Goal: Task Accomplishment & Management: Manage account settings

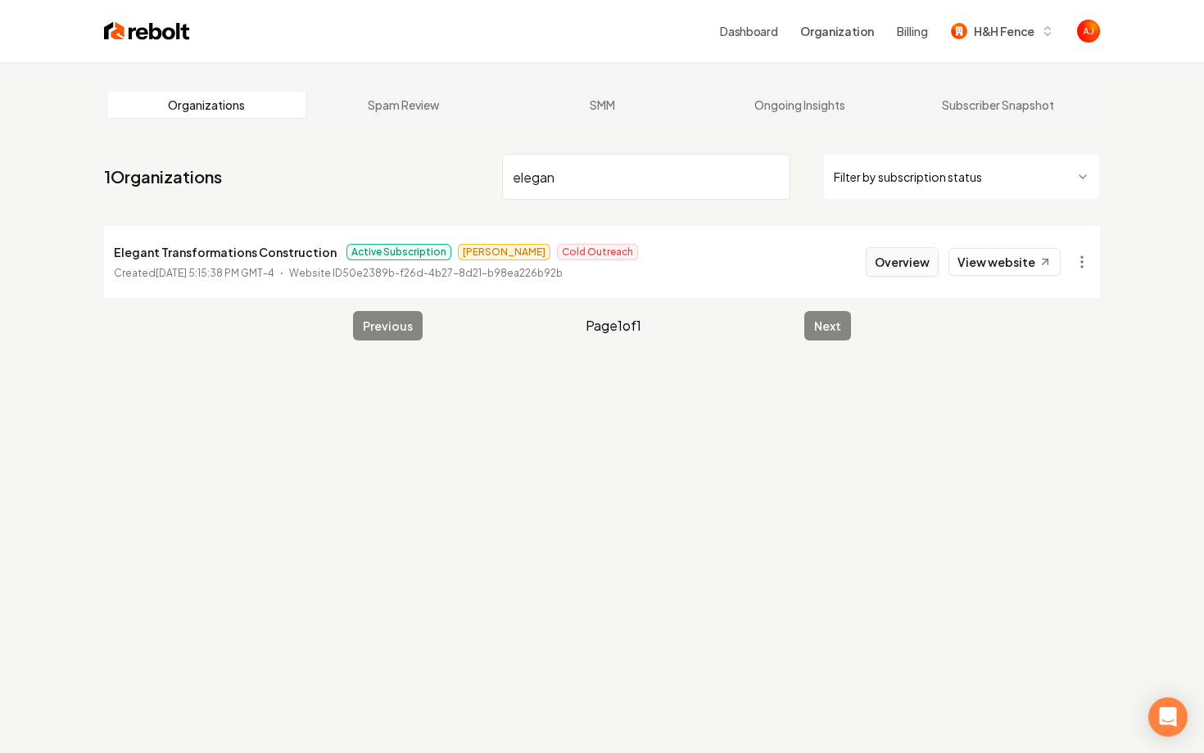
type input "elegan"
click at [905, 266] on button "Overview" at bounding box center [901, 261] width 73 height 29
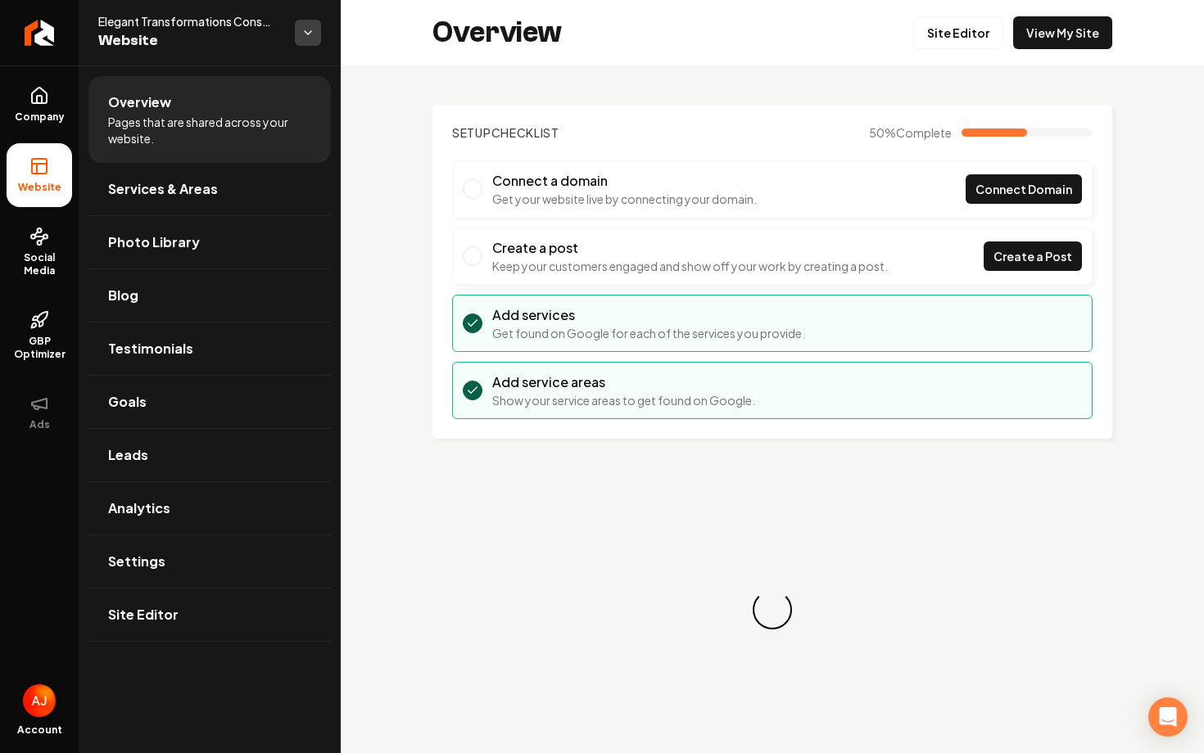
click at [304, 36] on html "Company Website Social Media GBP Optimizer Ads Account Elegant Transformations …" at bounding box center [602, 376] width 1204 height 753
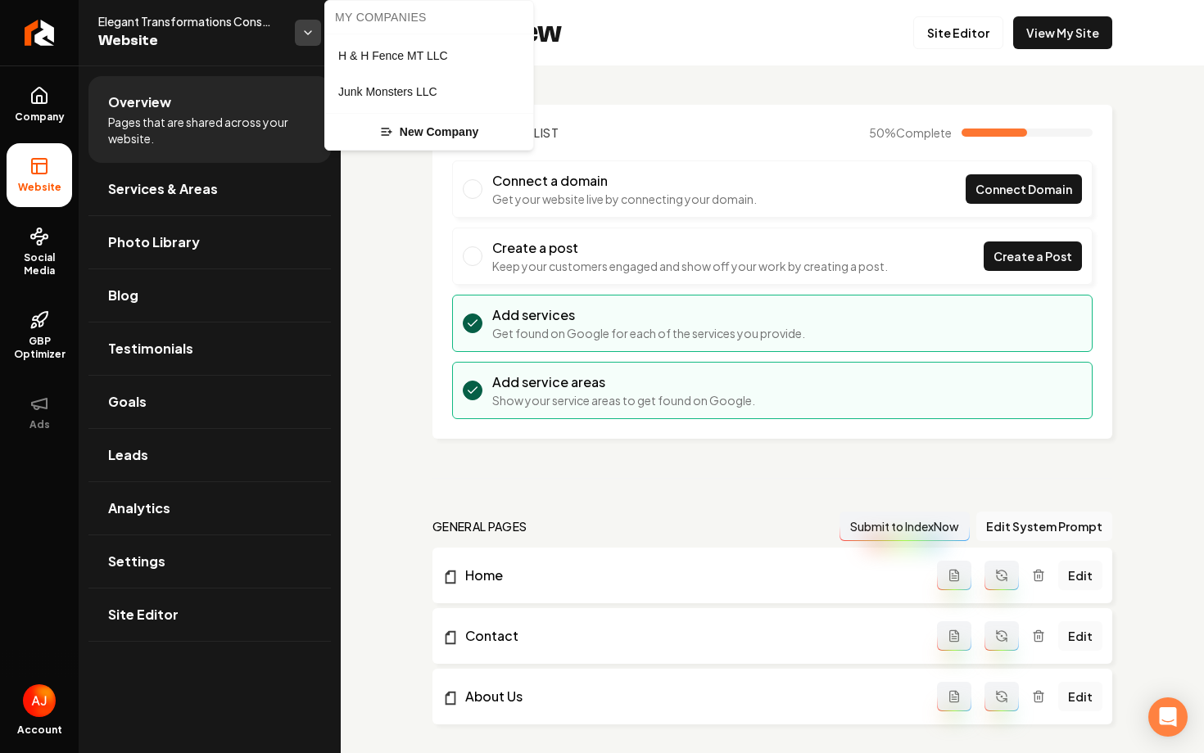
click at [304, 36] on html "Company Website Social Media GBP Optimizer Ads Account Elegant Transformations …" at bounding box center [602, 376] width 1204 height 753
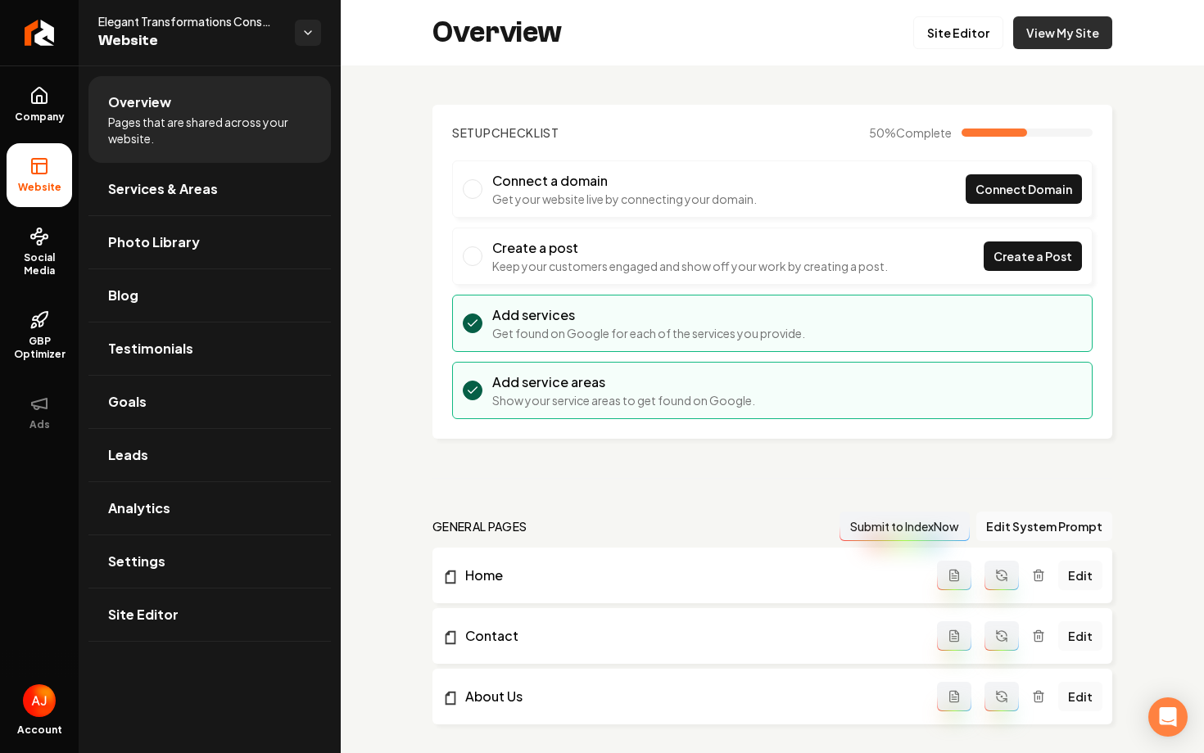
click at [1050, 34] on link "View My Site" at bounding box center [1062, 32] width 99 height 33
click at [1048, 39] on link "View My Site" at bounding box center [1062, 32] width 99 height 33
click at [0, 0] on div "Company Website Social Media GBP Optimizer Ads Account Elegant Transformations …" at bounding box center [602, 376] width 1204 height 753
click at [45, 246] on link "Social Media" at bounding box center [40, 252] width 66 height 77
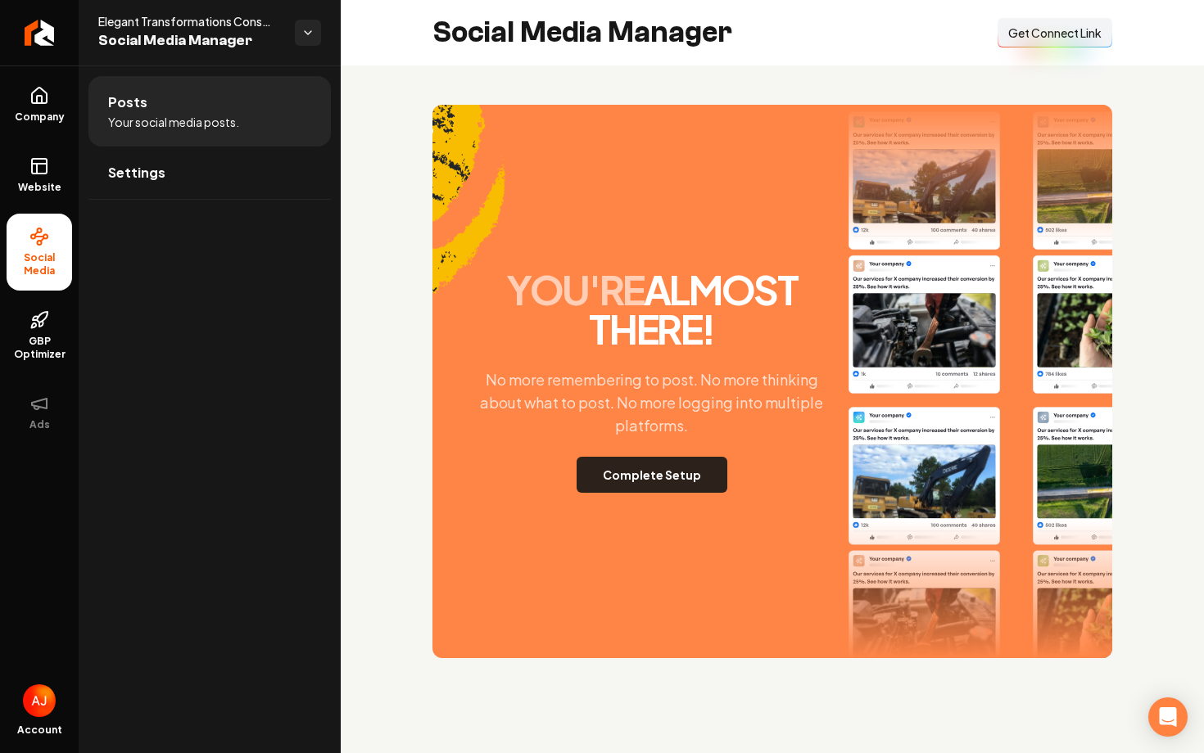
click at [641, 470] on button "Complete Setup" at bounding box center [651, 475] width 151 height 36
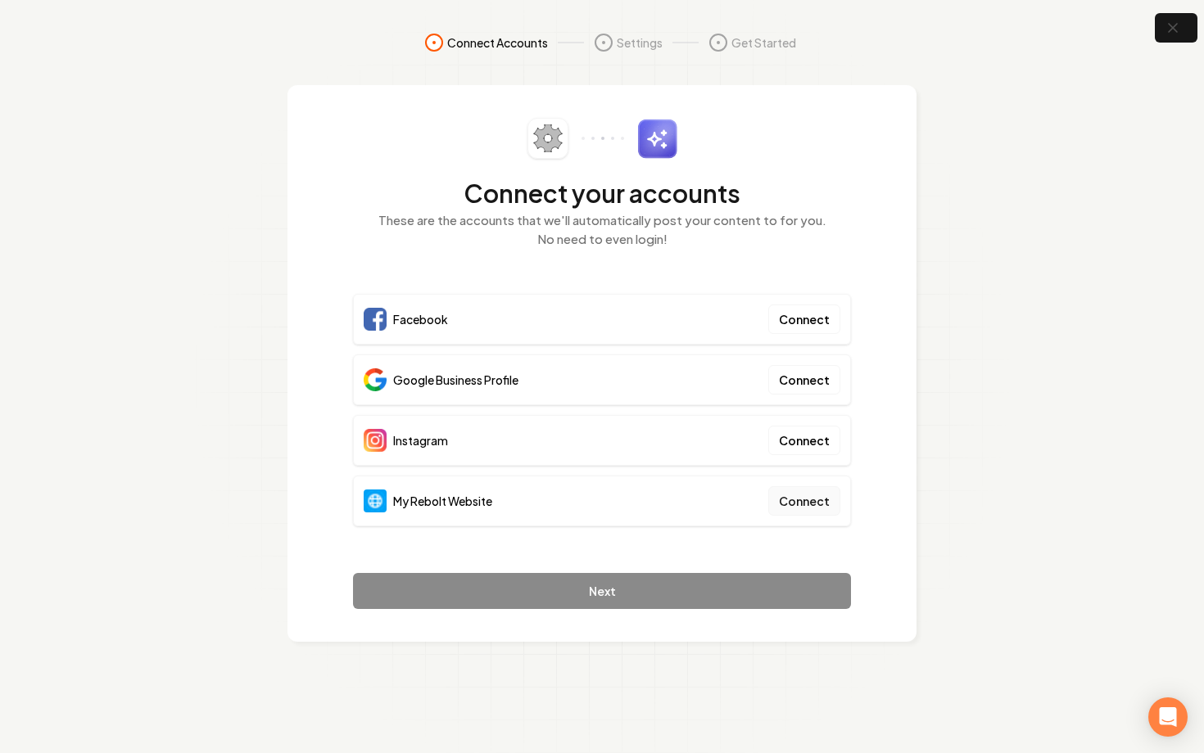
click at [805, 511] on button "Connect" at bounding box center [804, 500] width 72 height 29
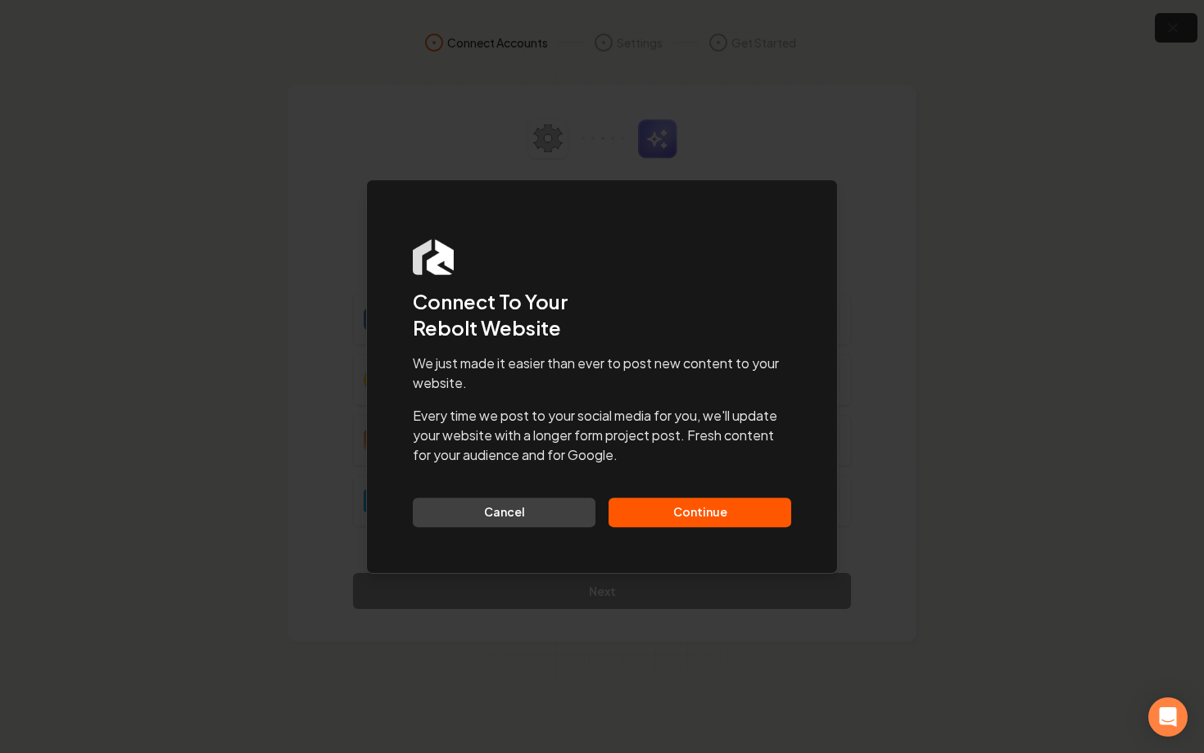
click at [736, 524] on button "Continue" at bounding box center [699, 512] width 183 height 29
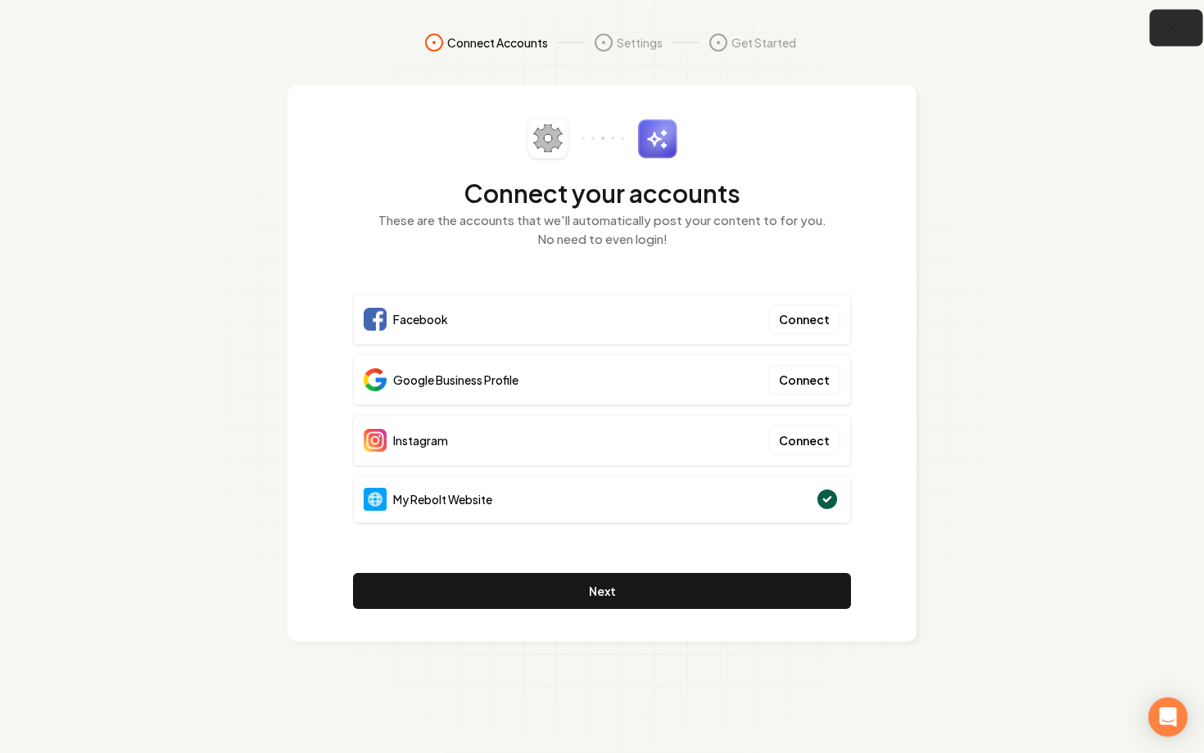
click at [1163, 36] on icon "button" at bounding box center [1172, 28] width 20 height 20
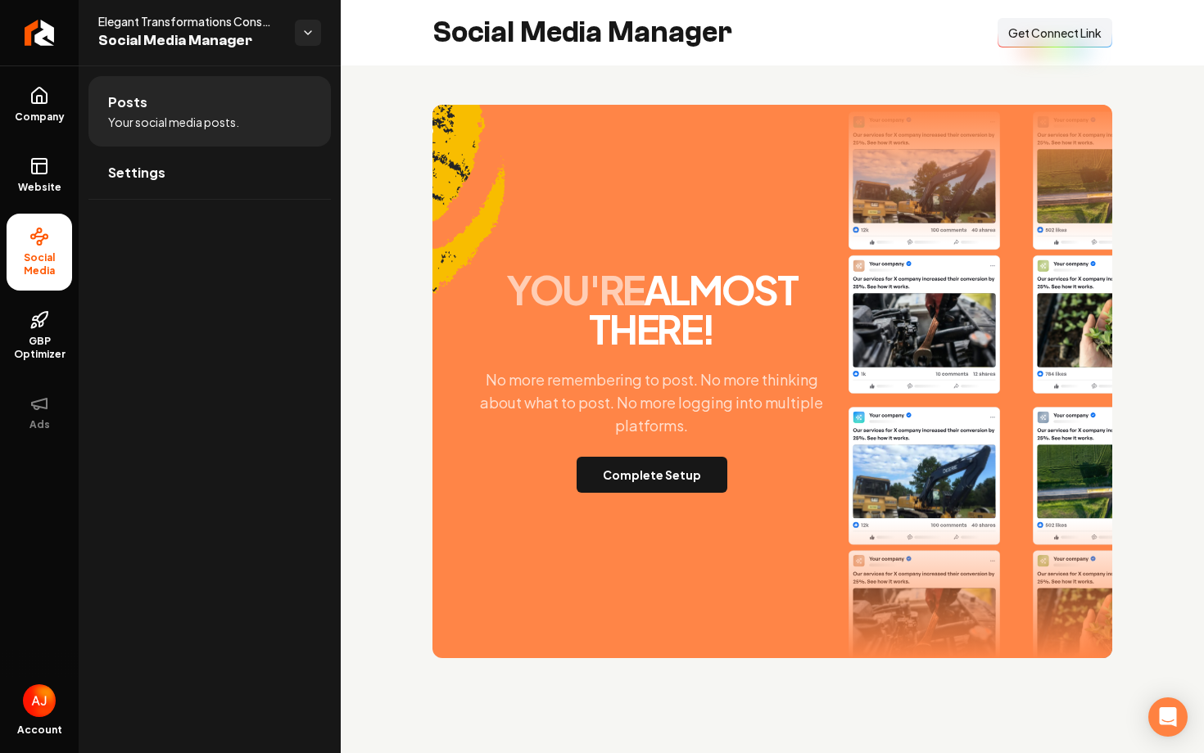
click at [1019, 46] on button "Connect Link Get Connect Link" at bounding box center [1054, 32] width 115 height 29
click at [656, 476] on button "Complete Setup" at bounding box center [651, 475] width 151 height 36
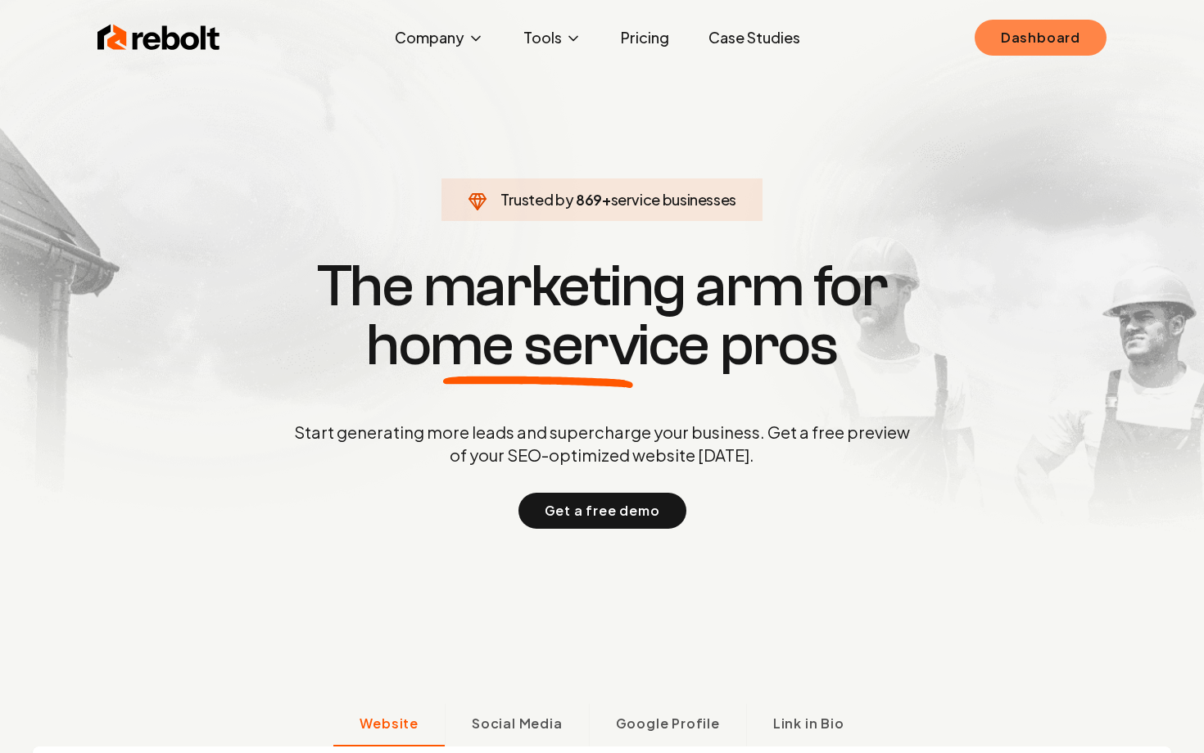
click at [1017, 42] on link "Dashboard" at bounding box center [1040, 38] width 132 height 36
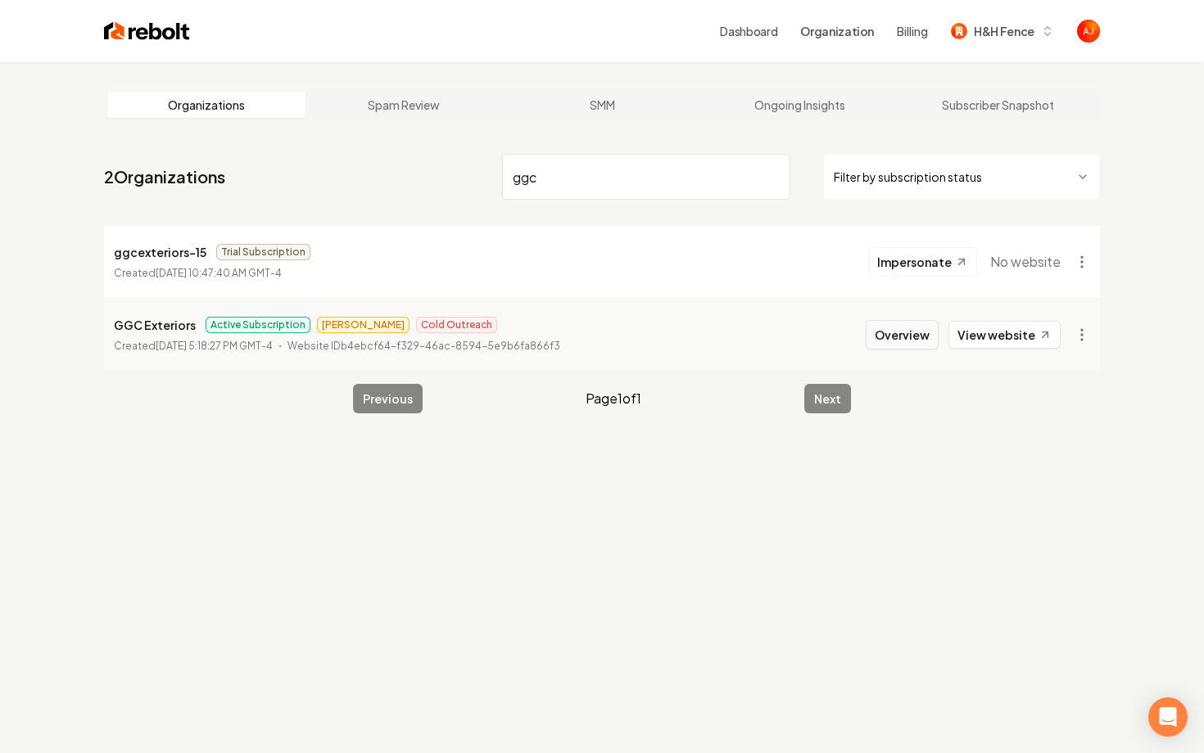
type input "ggc"
click at [884, 337] on button "Overview" at bounding box center [901, 334] width 73 height 29
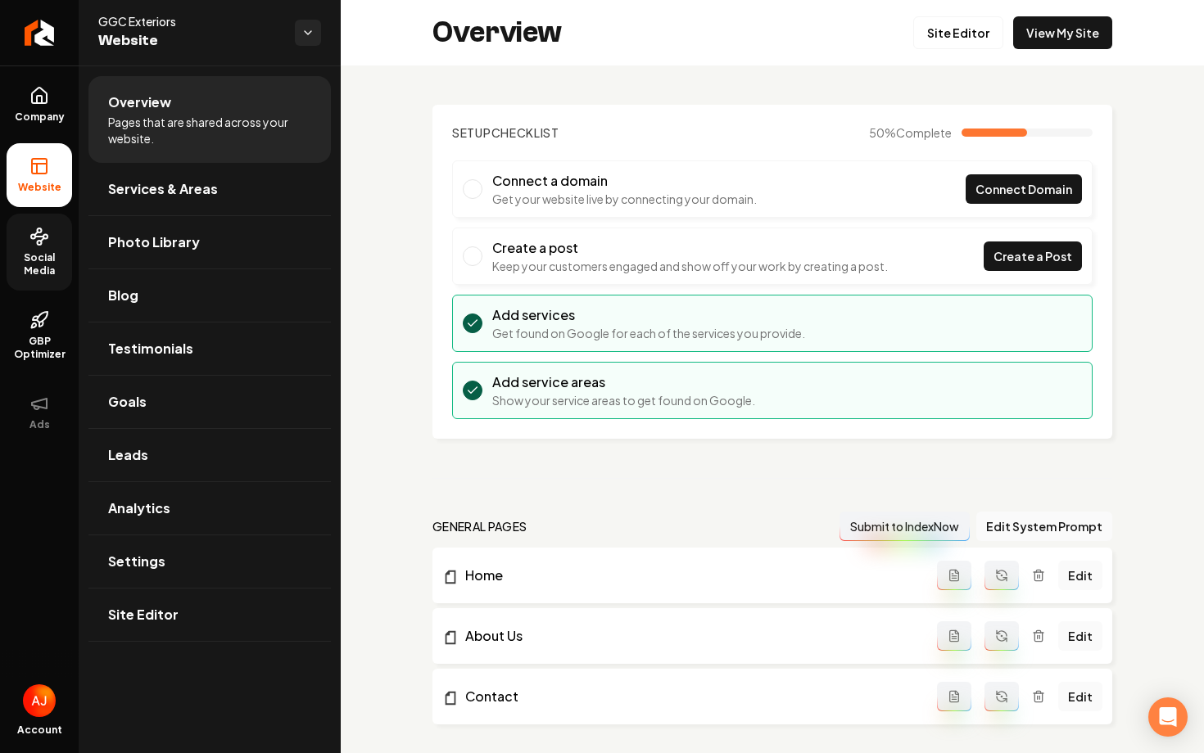
click at [30, 241] on icon at bounding box center [39, 237] width 20 height 20
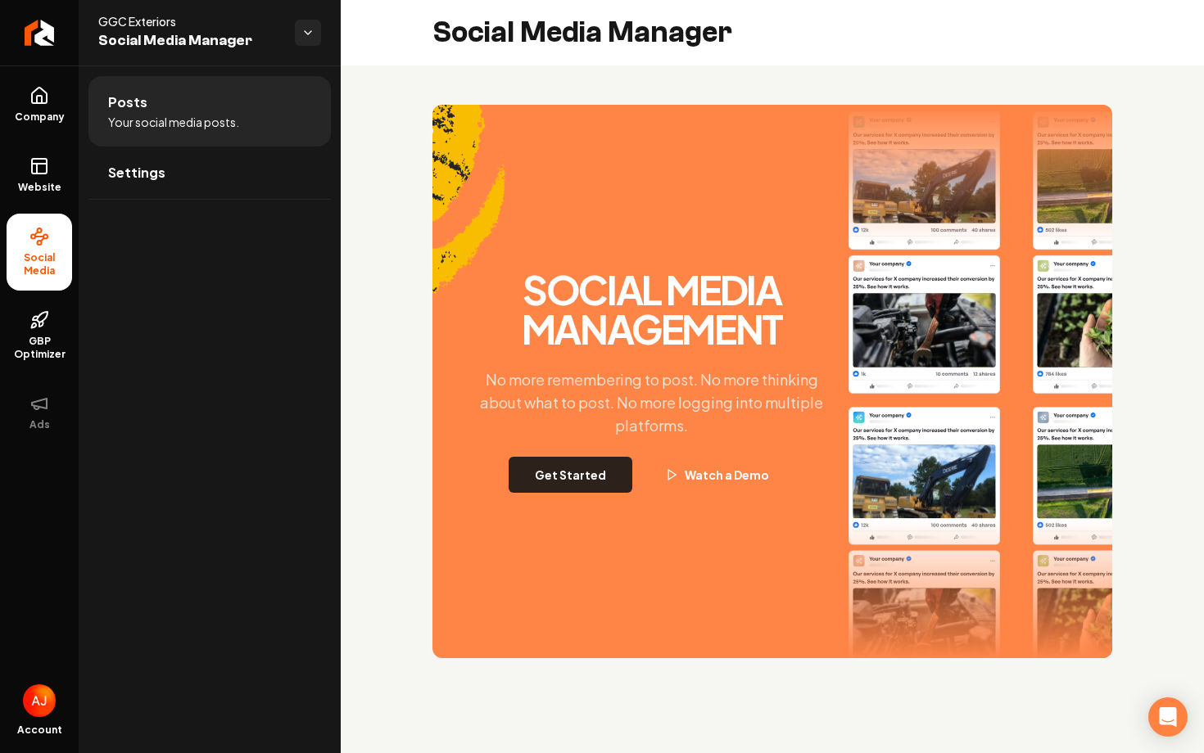
click at [632, 473] on button "Get Started" at bounding box center [570, 475] width 124 height 36
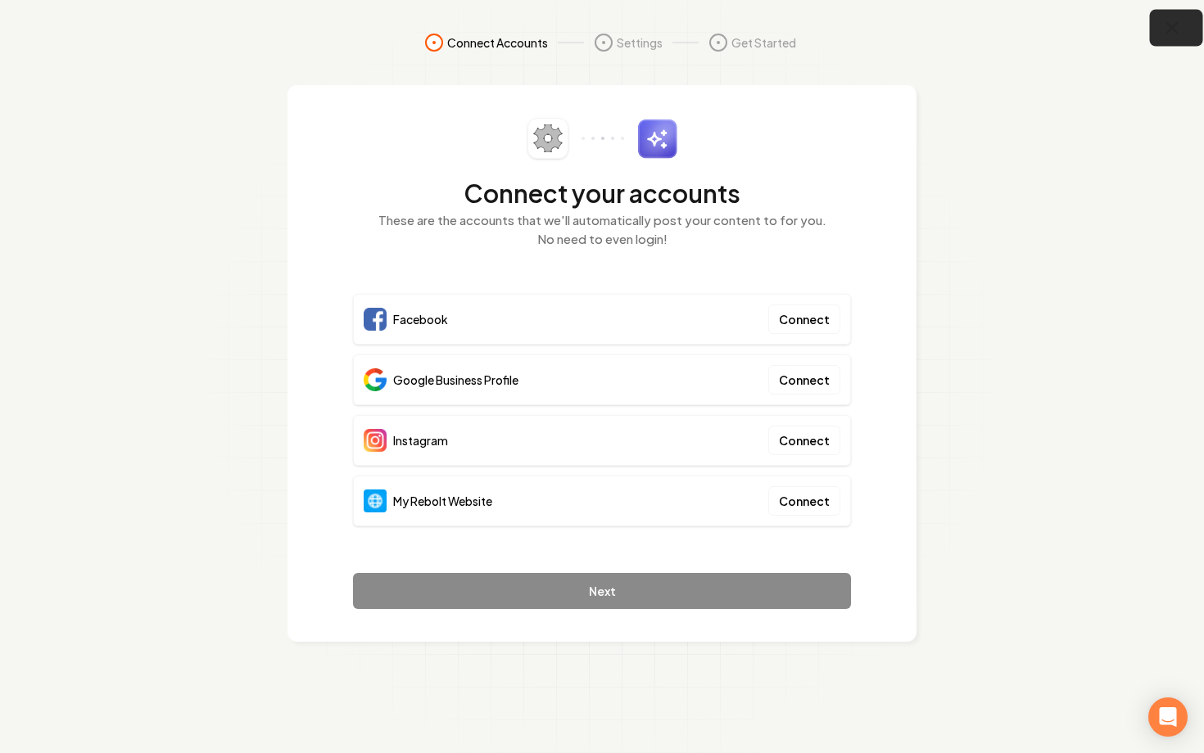
click at [1172, 22] on icon "button" at bounding box center [1172, 28] width 20 height 20
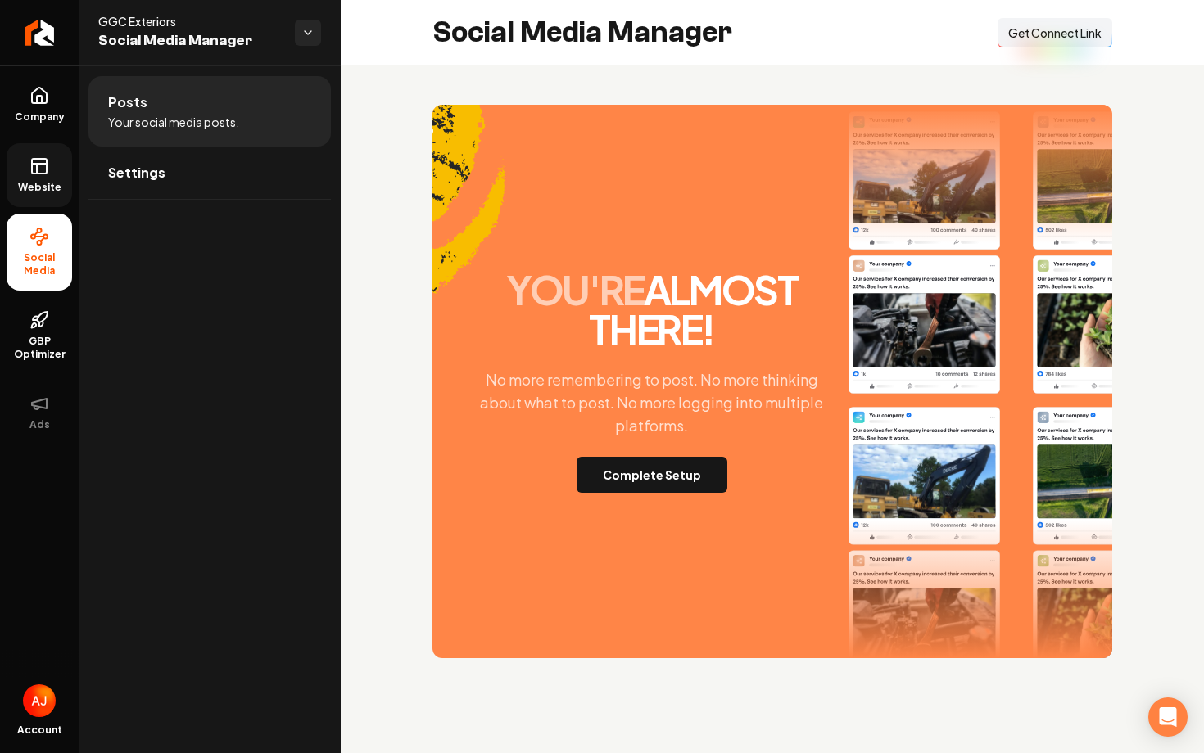
click at [32, 178] on link "Website" at bounding box center [40, 175] width 66 height 64
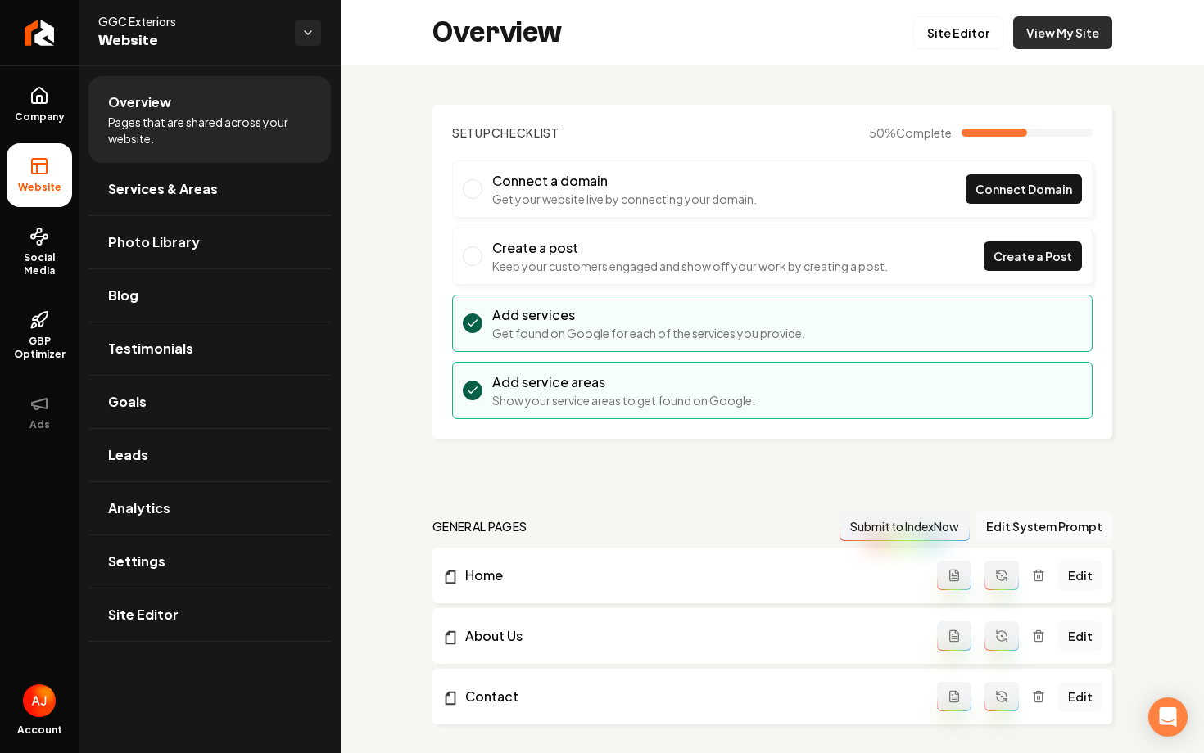
click at [1067, 47] on link "View My Site" at bounding box center [1062, 32] width 99 height 33
click at [37, 255] on span "Social Media" at bounding box center [40, 264] width 66 height 26
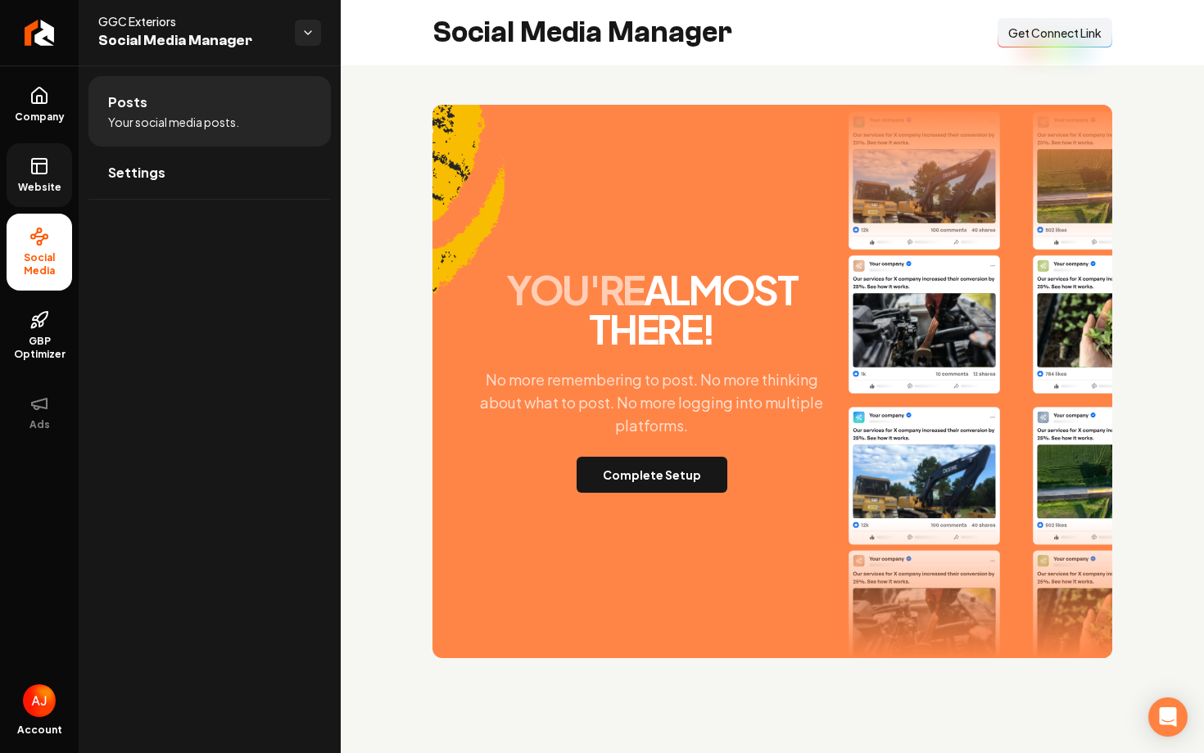
click at [1017, 30] on span "Get Connect Link" at bounding box center [1054, 33] width 93 height 16
click at [230, 177] on link "Settings" at bounding box center [209, 173] width 242 height 52
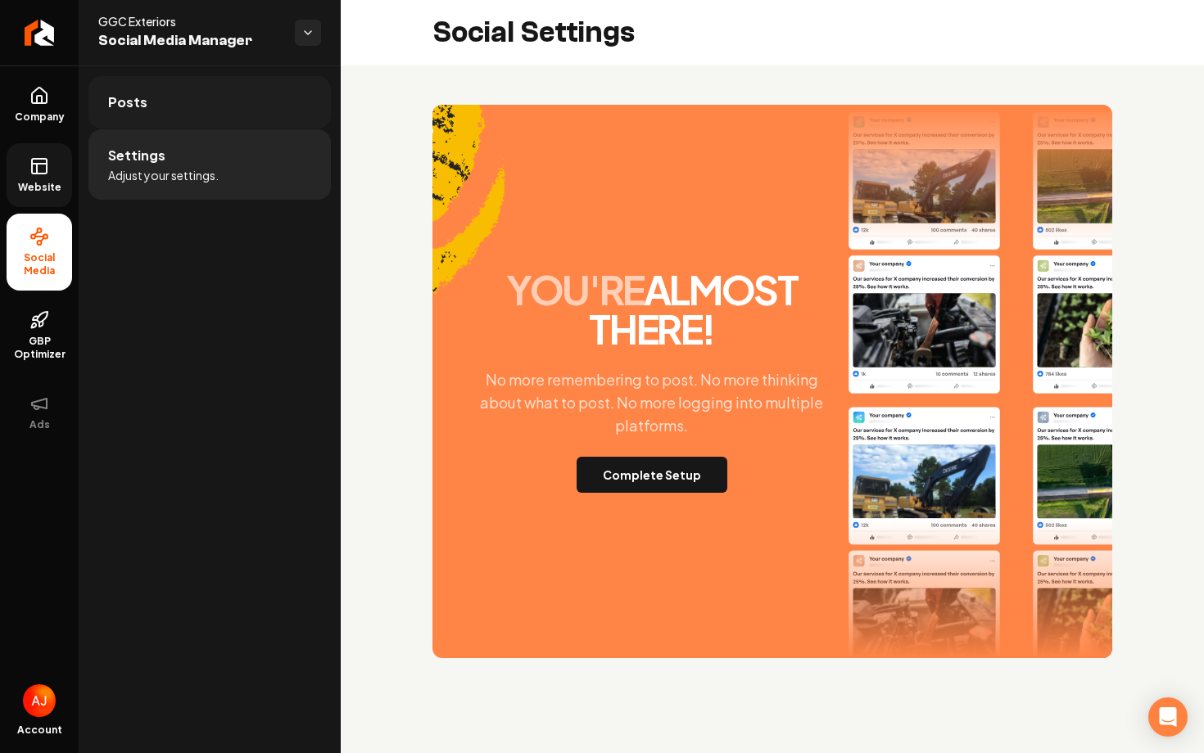
click at [232, 107] on link "Posts" at bounding box center [209, 102] width 242 height 52
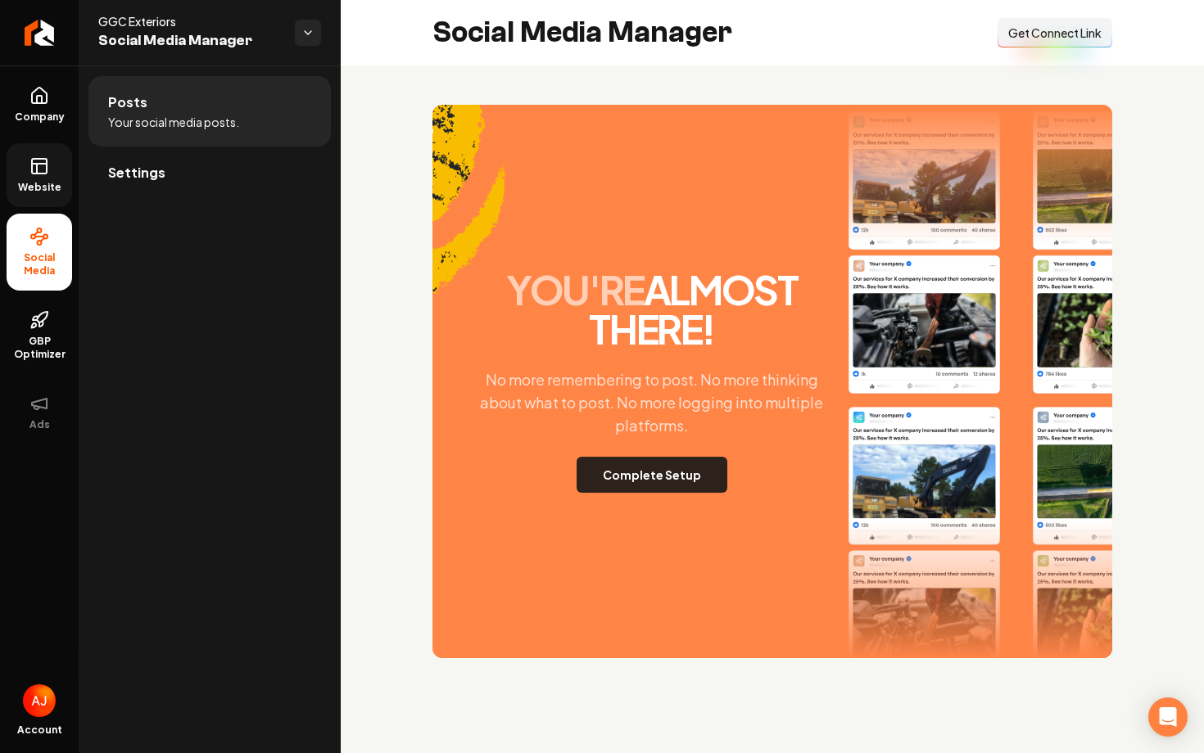
click at [664, 481] on button "Complete Setup" at bounding box center [651, 475] width 151 height 36
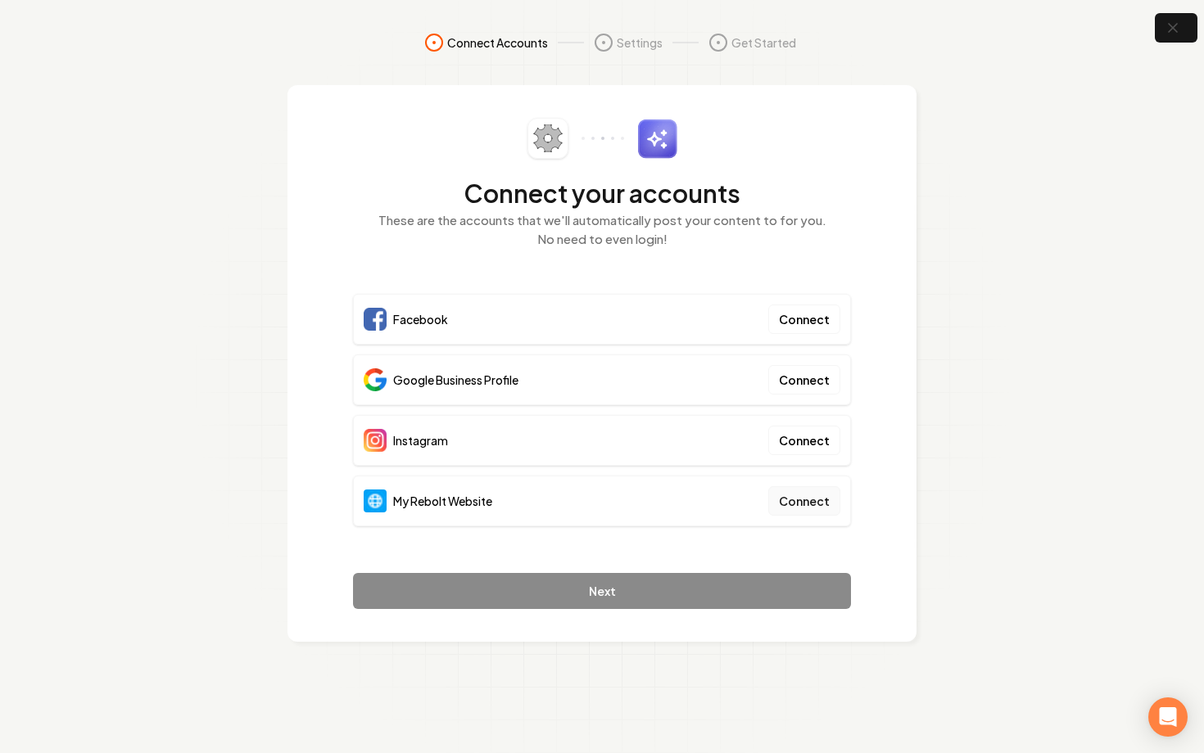
click at [803, 500] on button "Connect" at bounding box center [804, 500] width 72 height 29
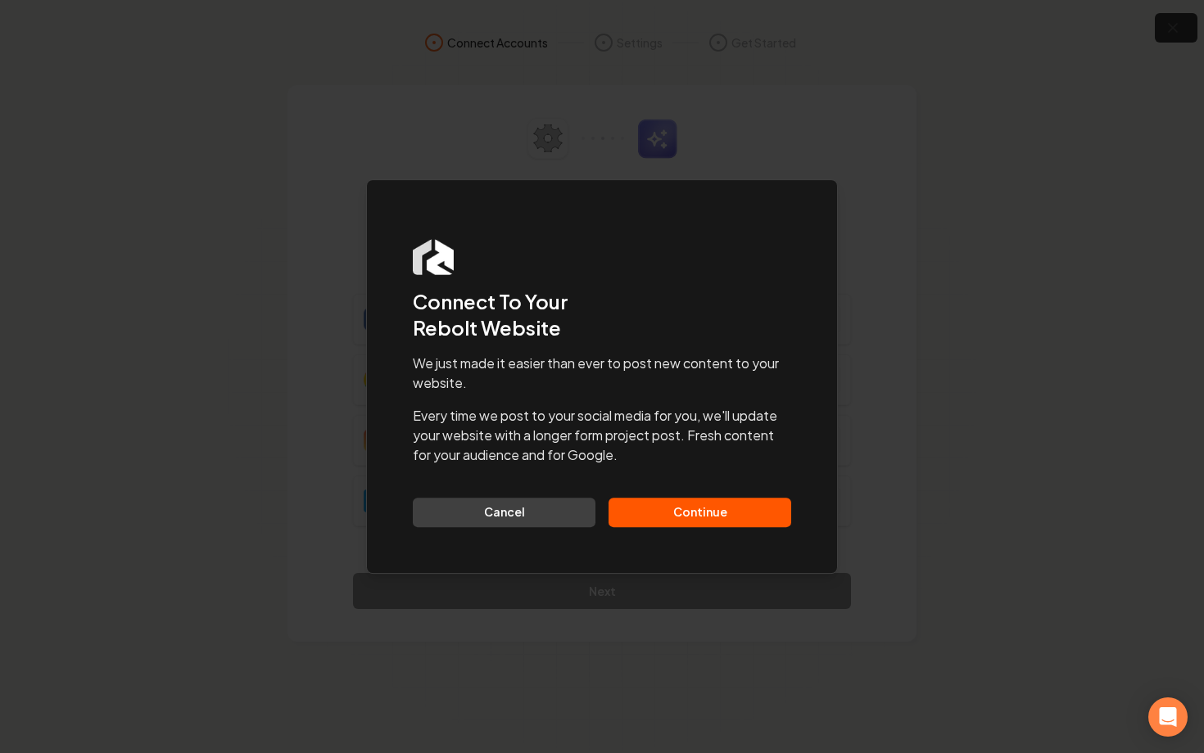
click at [675, 510] on button "Continue" at bounding box center [699, 512] width 183 height 29
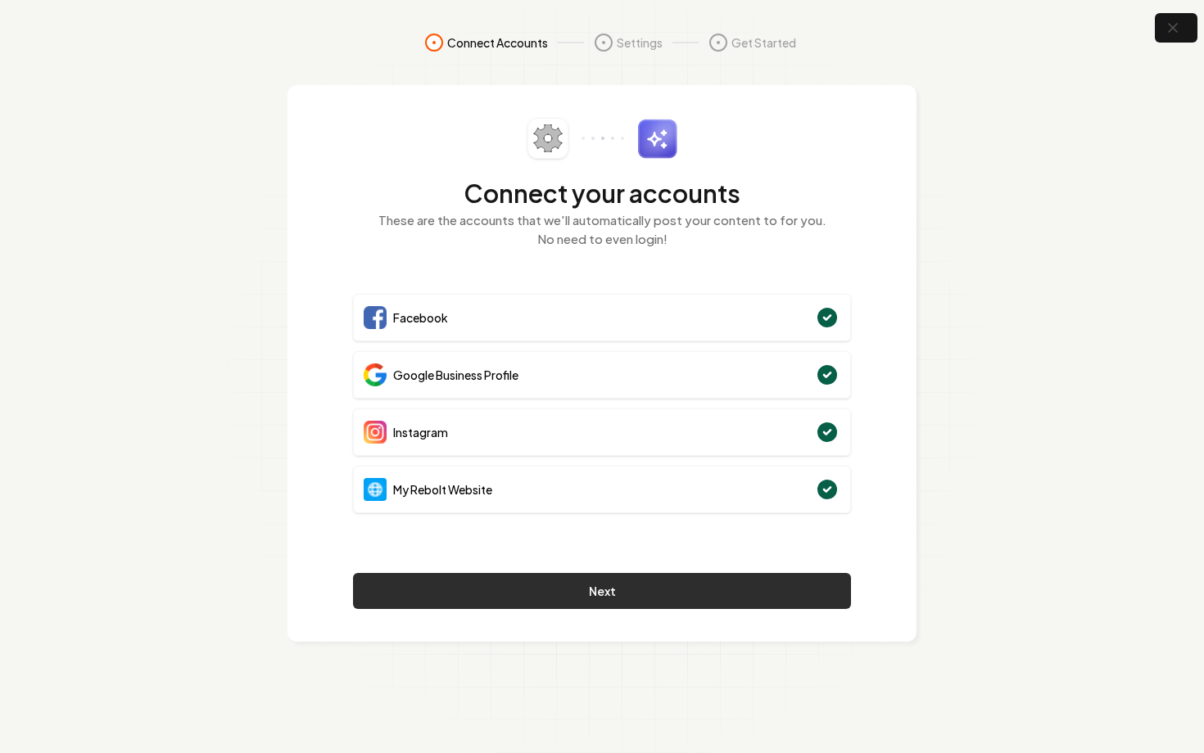
click at [657, 595] on button "Next" at bounding box center [602, 591] width 498 height 36
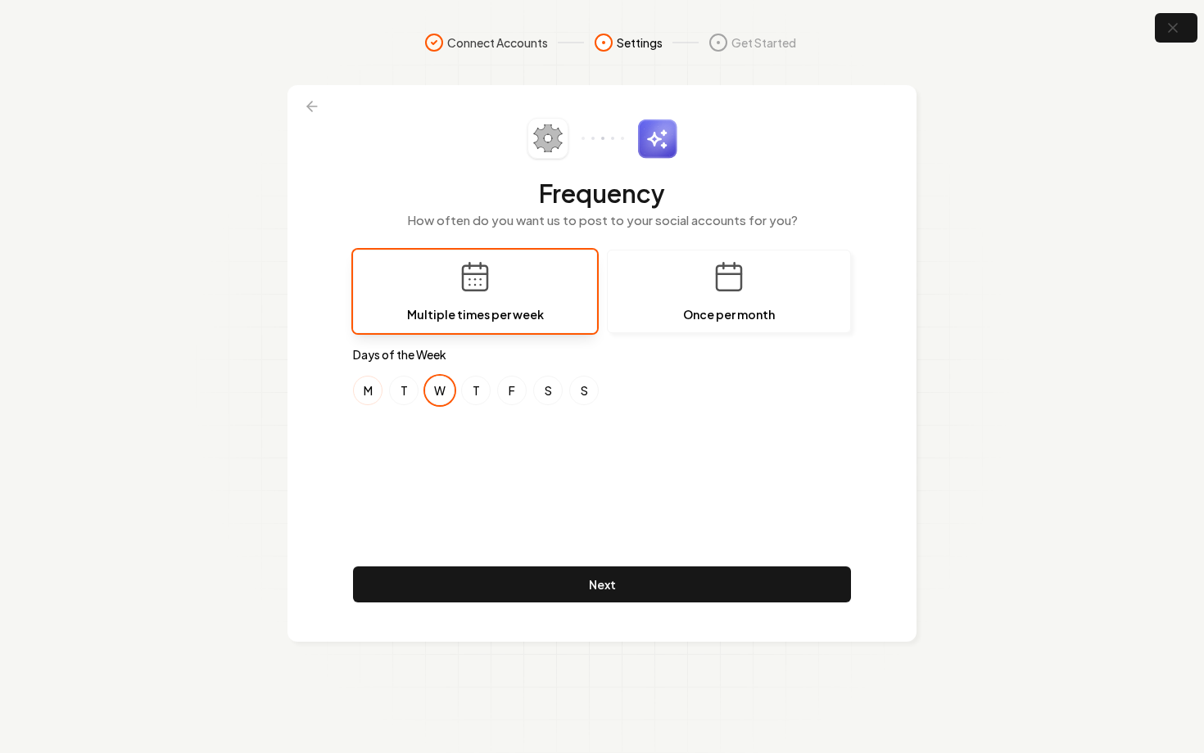
click at [369, 396] on button "M" at bounding box center [367, 390] width 29 height 29
click at [516, 391] on button "F" at bounding box center [511, 390] width 29 height 29
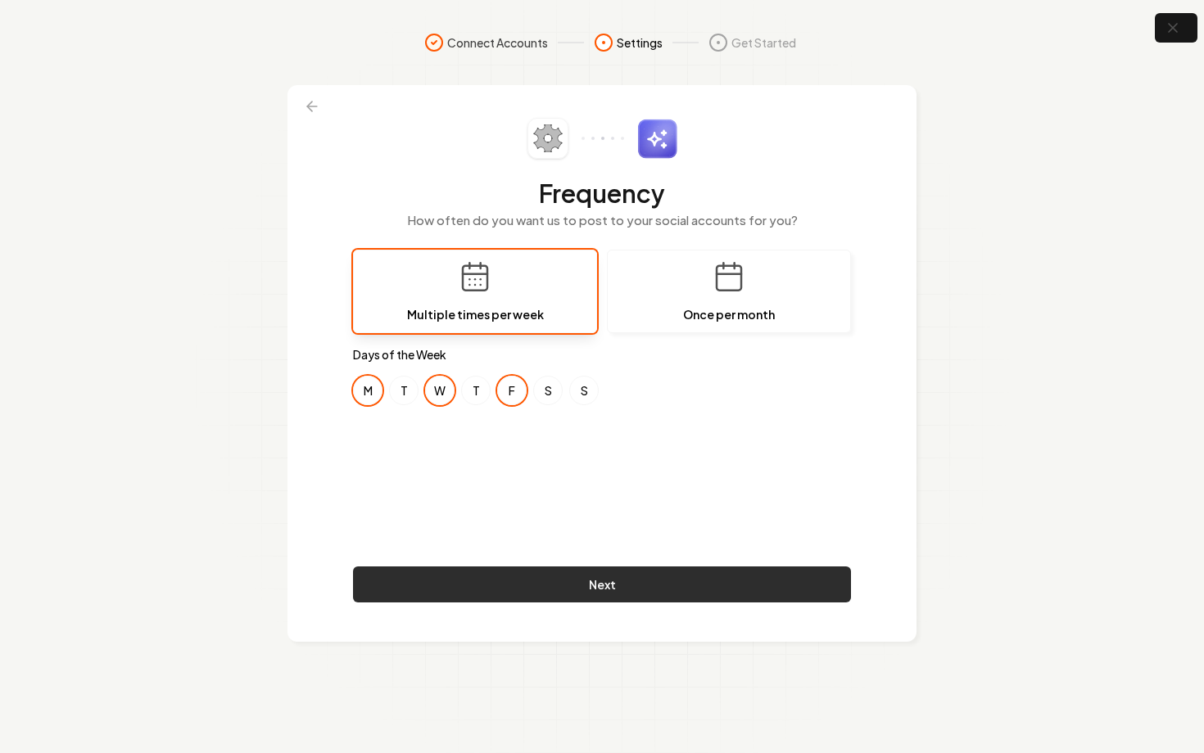
click at [721, 568] on button "Next" at bounding box center [602, 585] width 498 height 36
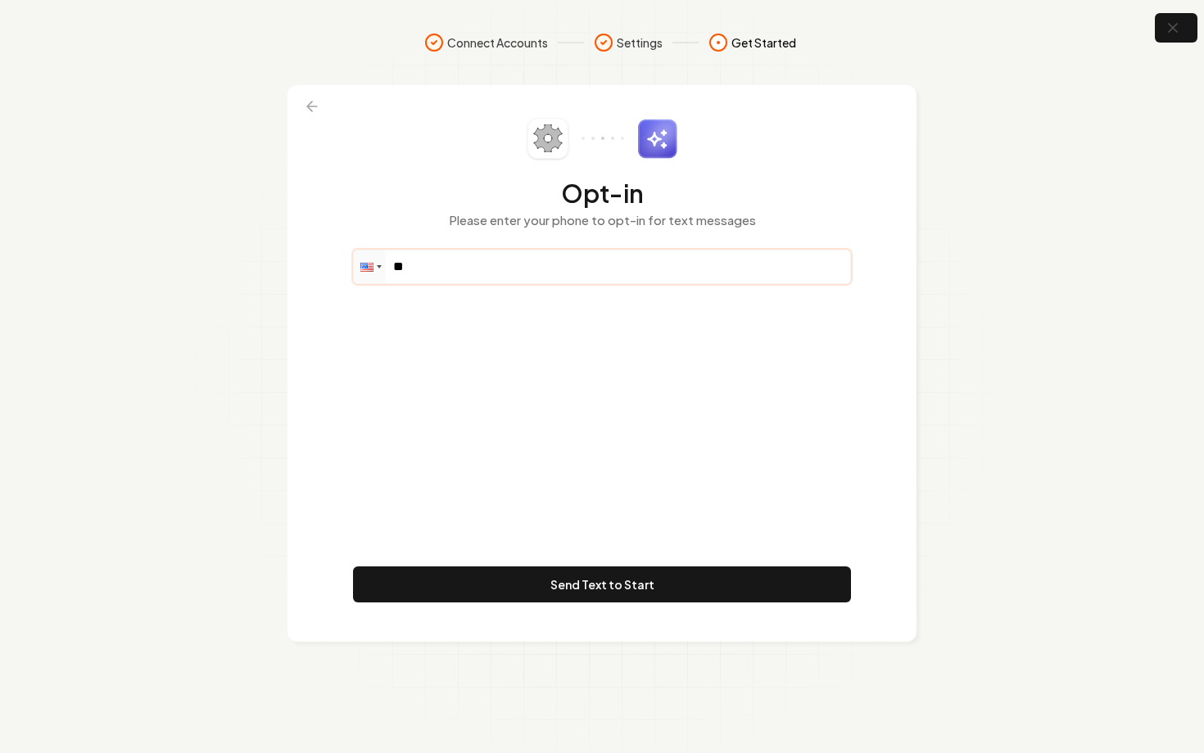
click at [454, 267] on input "**" at bounding box center [602, 267] width 496 height 33
click at [556, 271] on input "**" at bounding box center [602, 267] width 496 height 33
paste input "**********"
type input "**********"
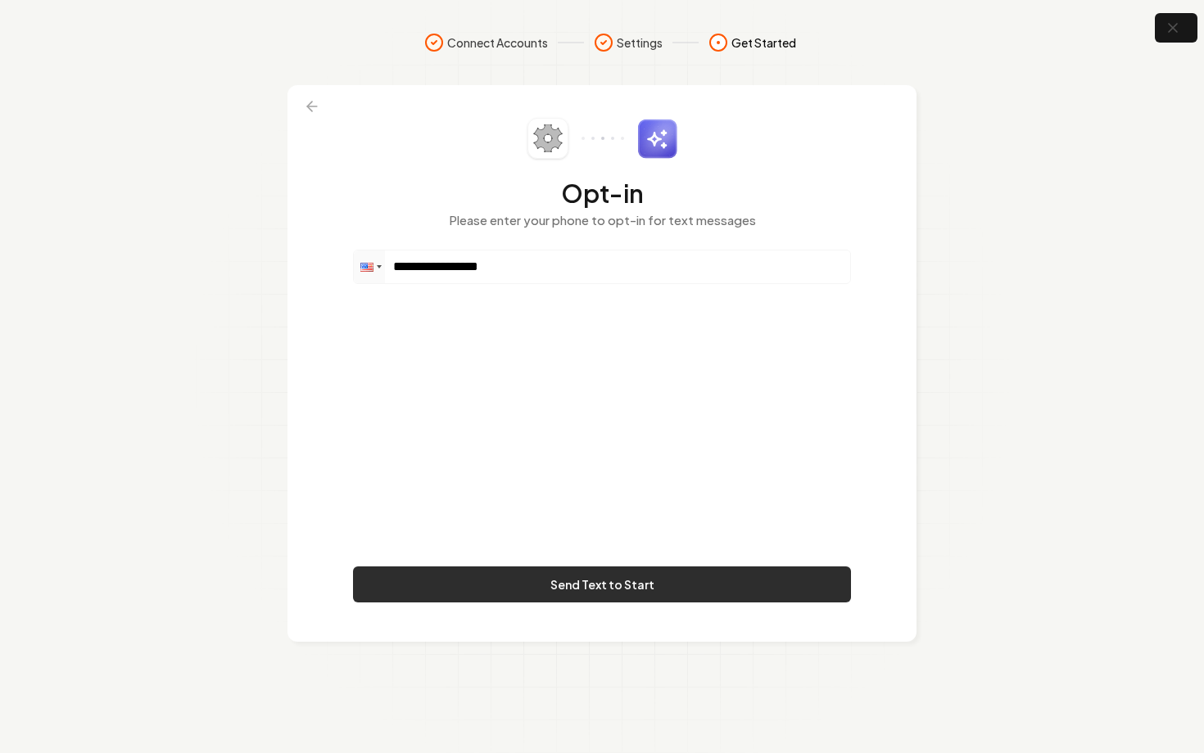
click at [761, 585] on button "Send Text to Start" at bounding box center [602, 585] width 498 height 36
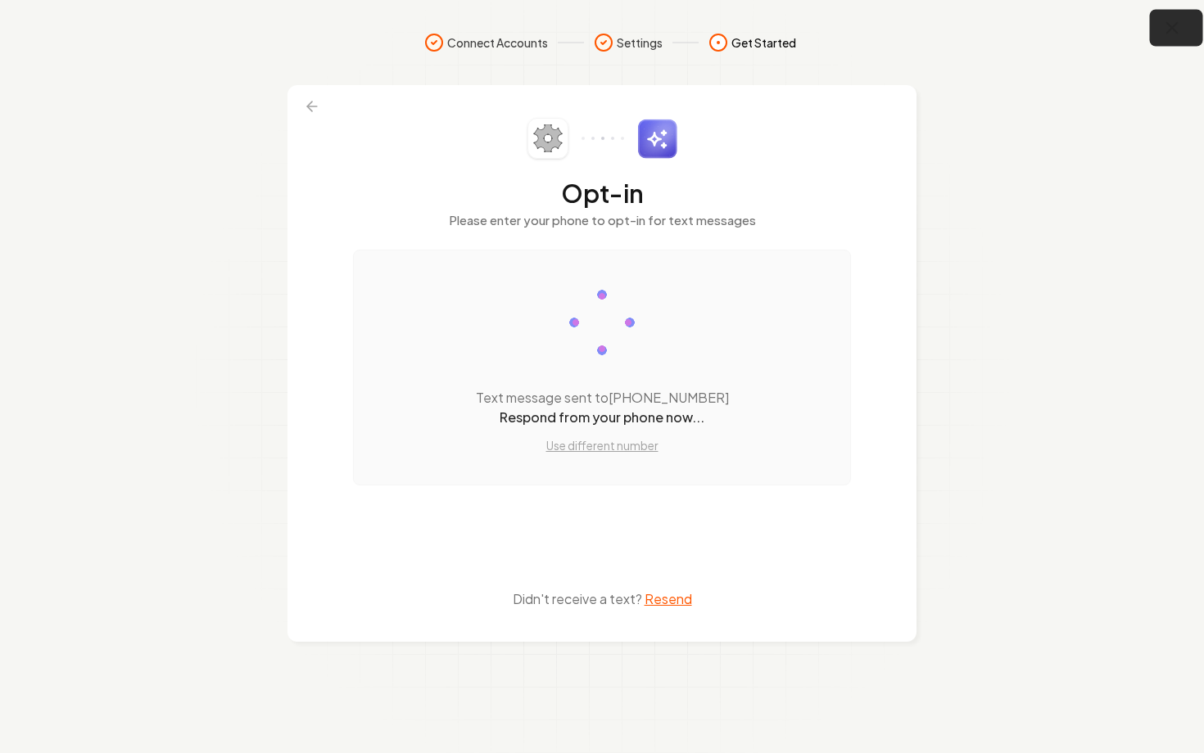
click at [1167, 35] on icon "button" at bounding box center [1172, 28] width 20 height 20
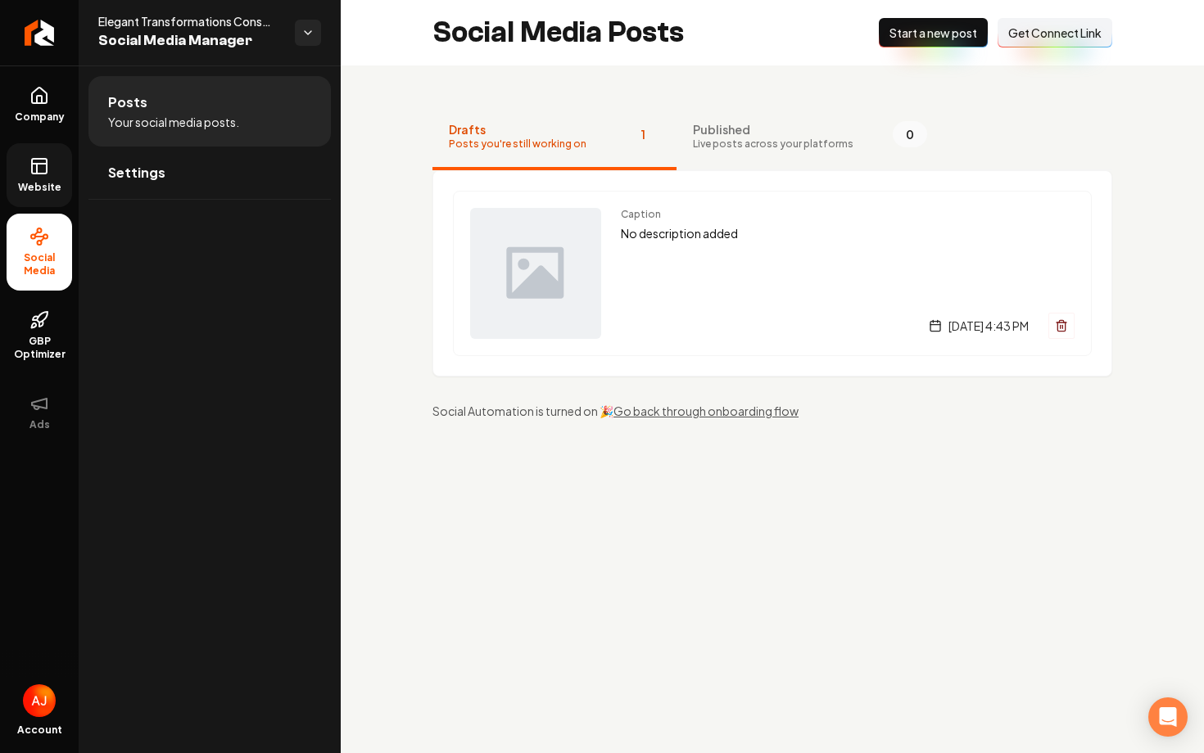
click at [52, 173] on link "Website" at bounding box center [40, 175] width 66 height 64
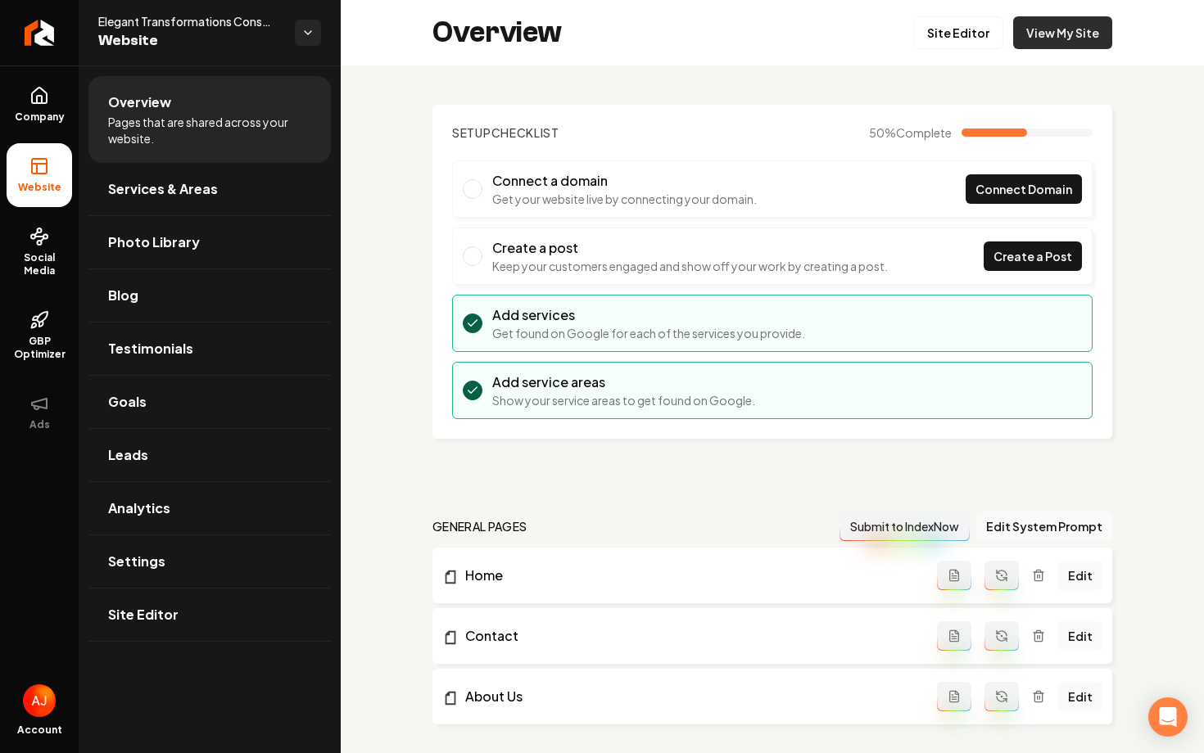
click at [1063, 33] on link "View My Site" at bounding box center [1062, 32] width 99 height 33
click at [1054, 34] on link "View My Site" at bounding box center [1062, 32] width 99 height 33
click at [26, 264] on span "Social Media" at bounding box center [40, 264] width 66 height 26
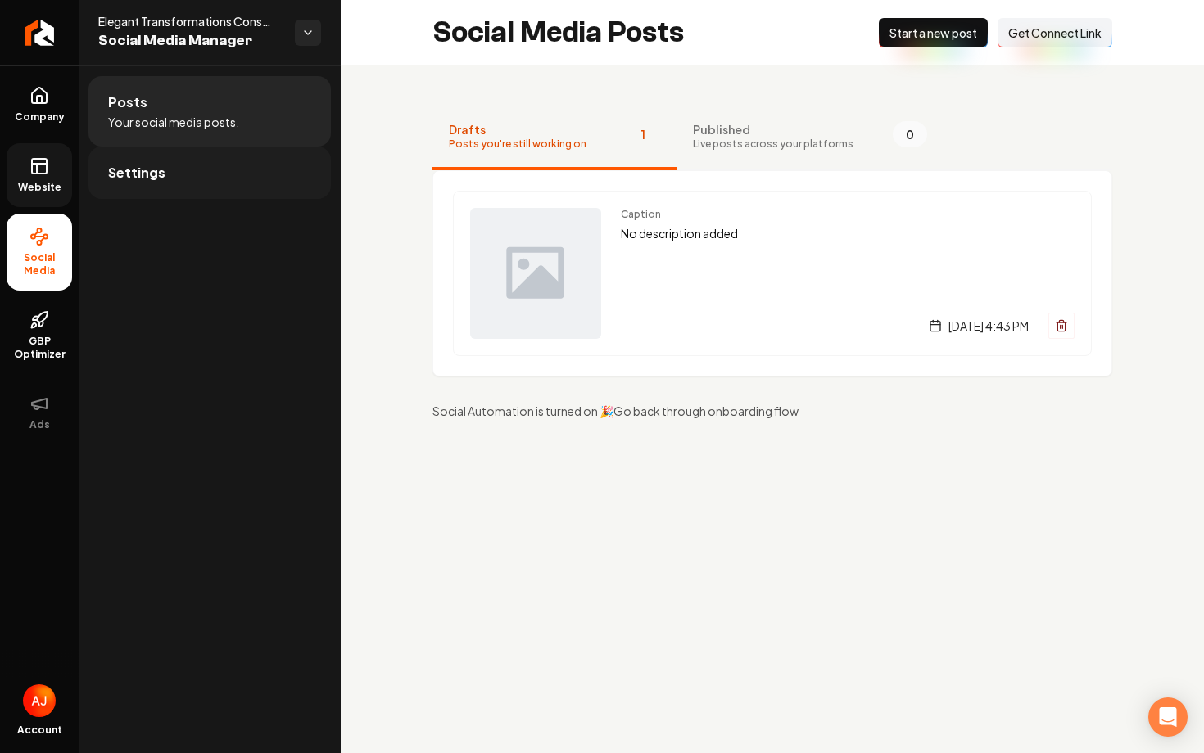
click at [195, 174] on link "Settings" at bounding box center [209, 173] width 242 height 52
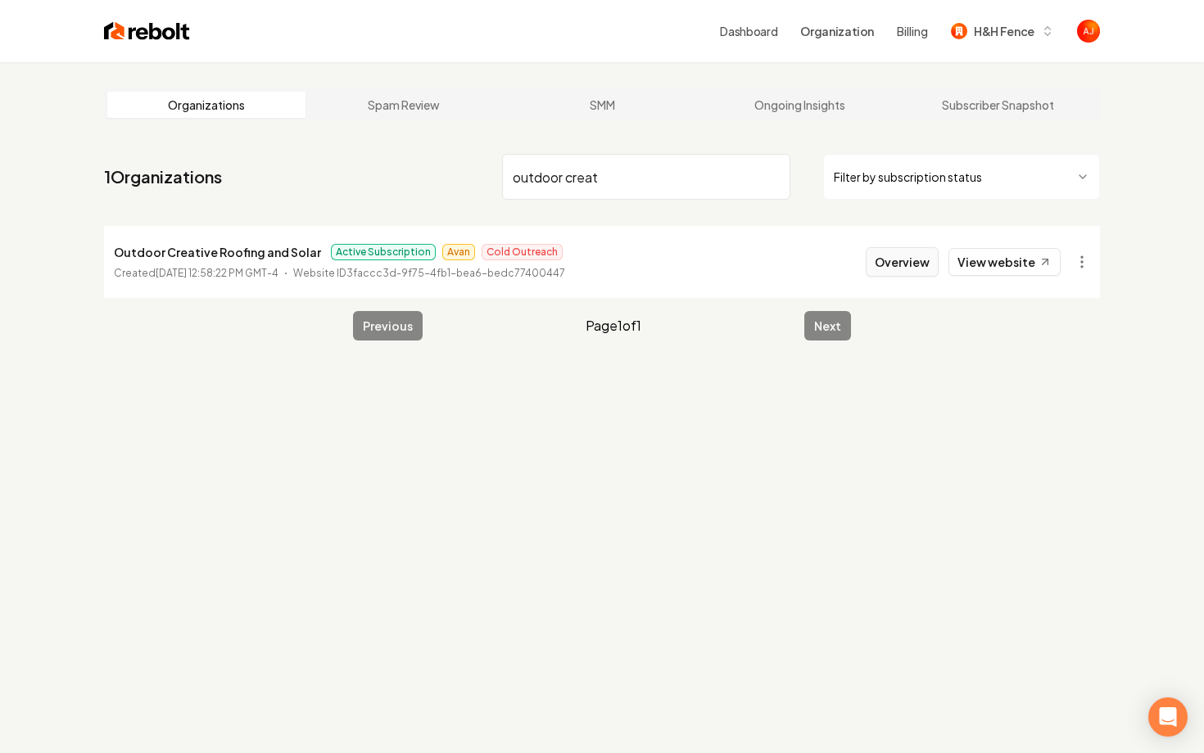
type input "outdoor creat"
click at [897, 260] on button "Overview" at bounding box center [901, 261] width 73 height 29
type input "bests"
click at [916, 260] on button "Overview" at bounding box center [901, 261] width 73 height 29
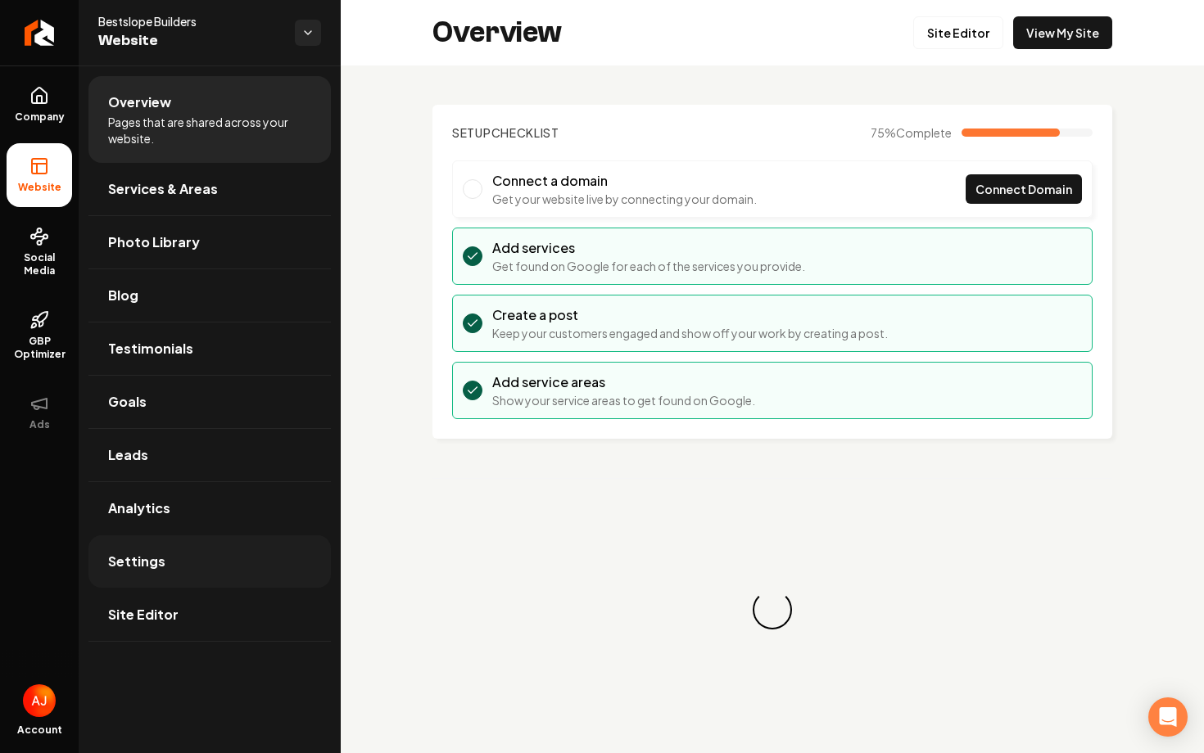
click at [156, 556] on span "Settings" at bounding box center [136, 562] width 57 height 20
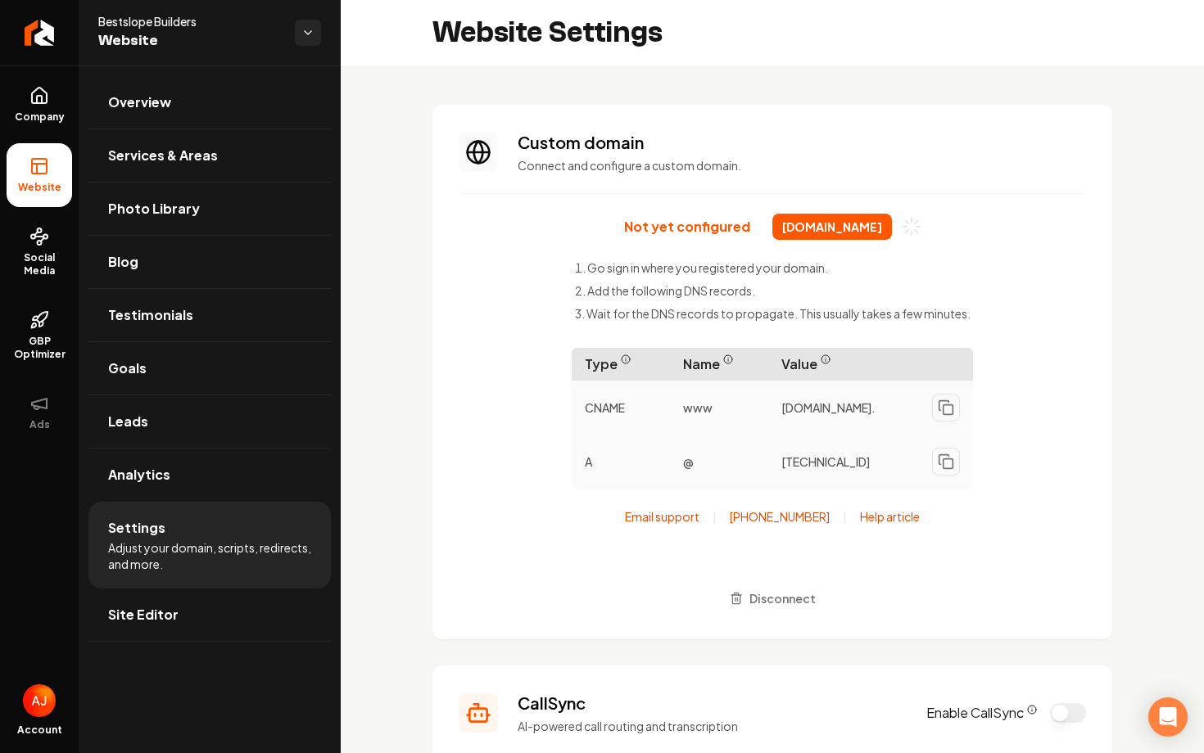
drag, startPoint x: 758, startPoint y: 227, endPoint x: 902, endPoint y: 237, distance: 144.4
click at [902, 237] on div "Not yet configured bestslopebuilders.com" at bounding box center [772, 227] width 297 height 26
copy span "bestslopebuilders.com"
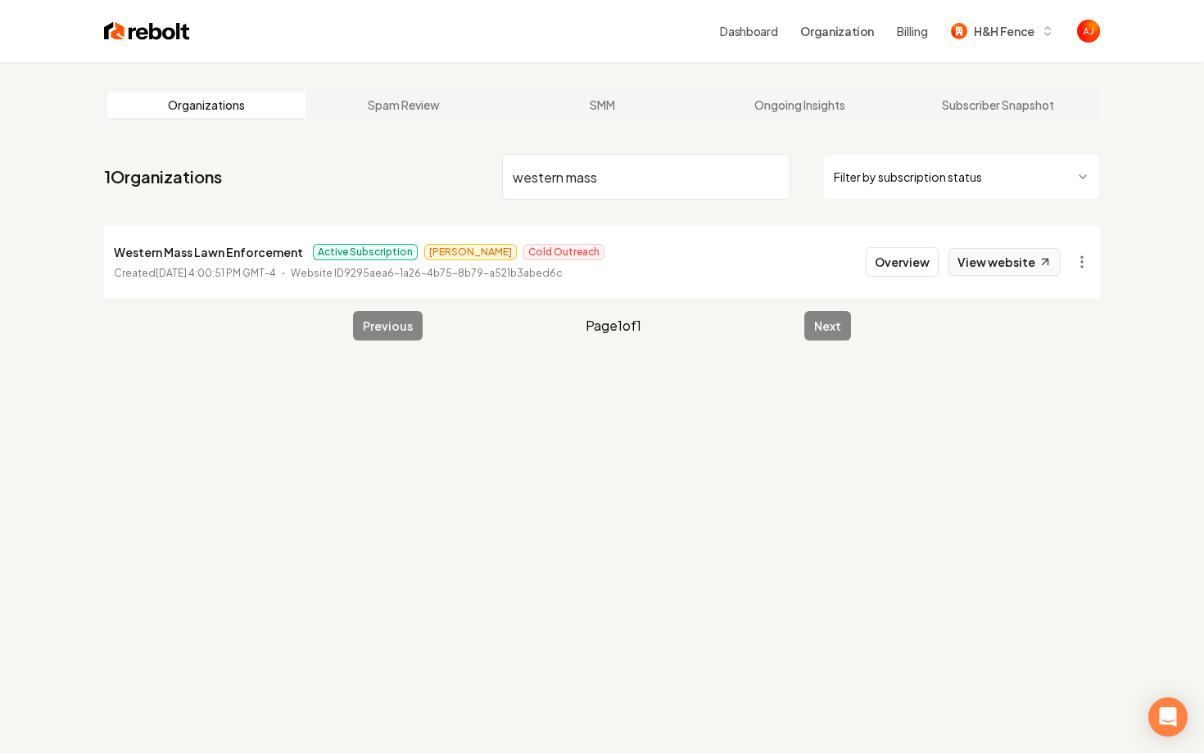
click at [1000, 260] on link "View website" at bounding box center [1004, 262] width 112 height 28
drag, startPoint x: 644, startPoint y: 183, endPoint x: 362, endPoint y: 165, distance: 282.3
click at [362, 165] on nav "1 Organizations western mass Filter by subscription status" at bounding box center [602, 183] width 996 height 72
type input "sunquest"
click at [894, 262] on button "Overview" at bounding box center [901, 261] width 73 height 29
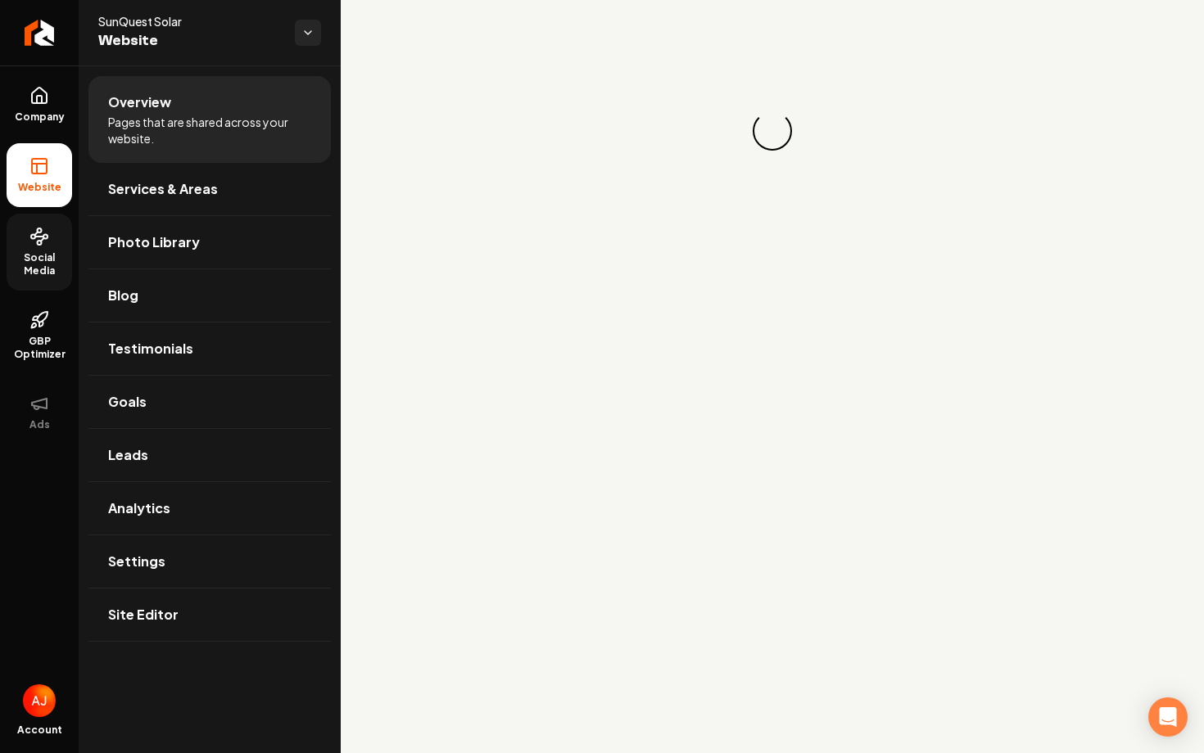
click at [53, 257] on span "Social Media" at bounding box center [40, 264] width 66 height 26
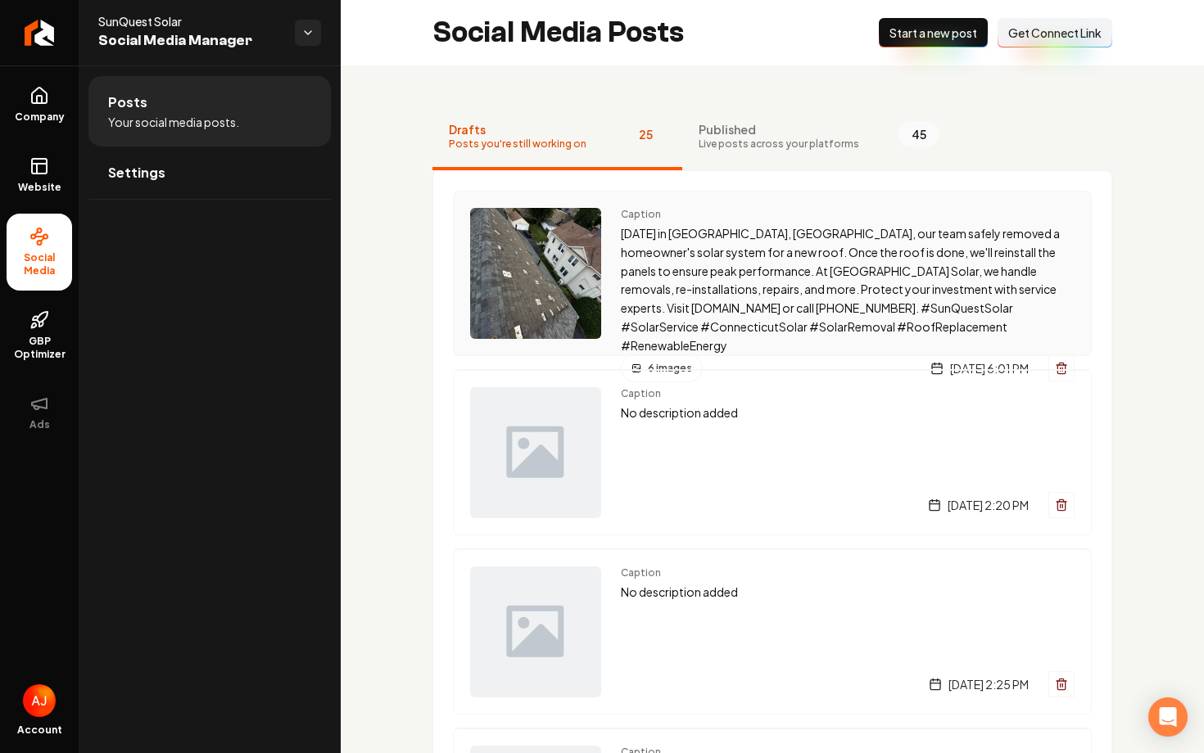
click at [699, 214] on span "Caption" at bounding box center [848, 214] width 454 height 13
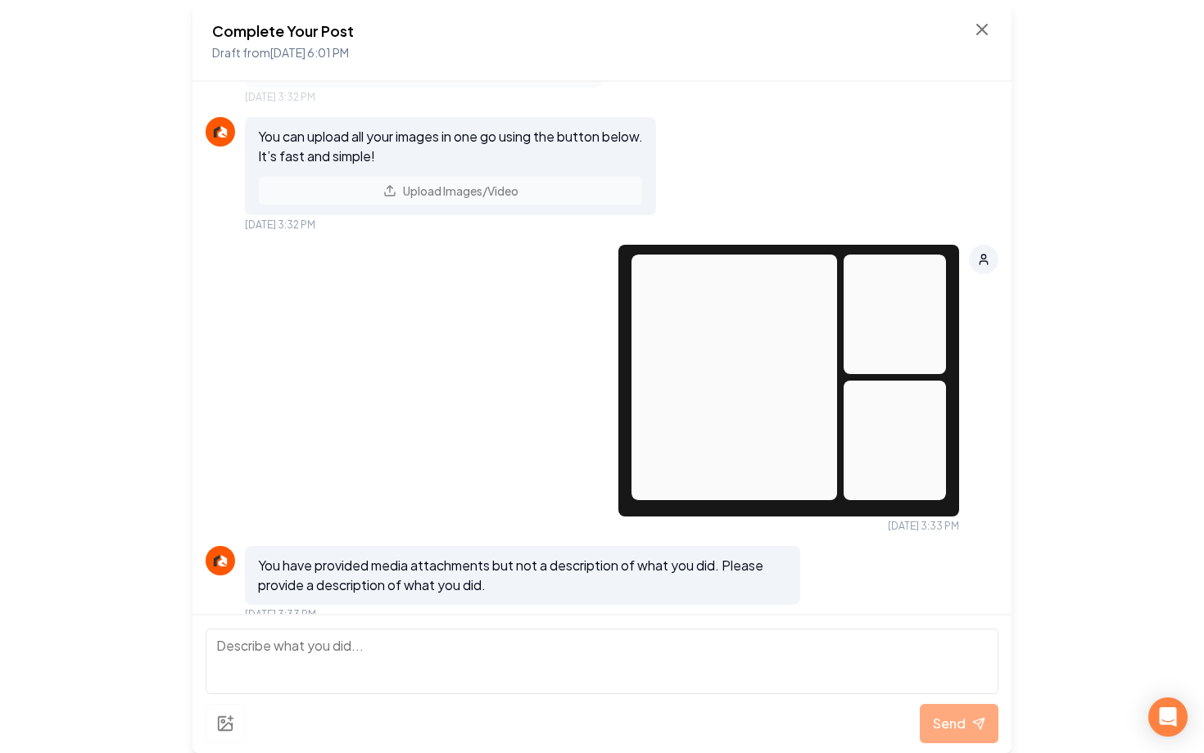
scroll to position [2671, 0]
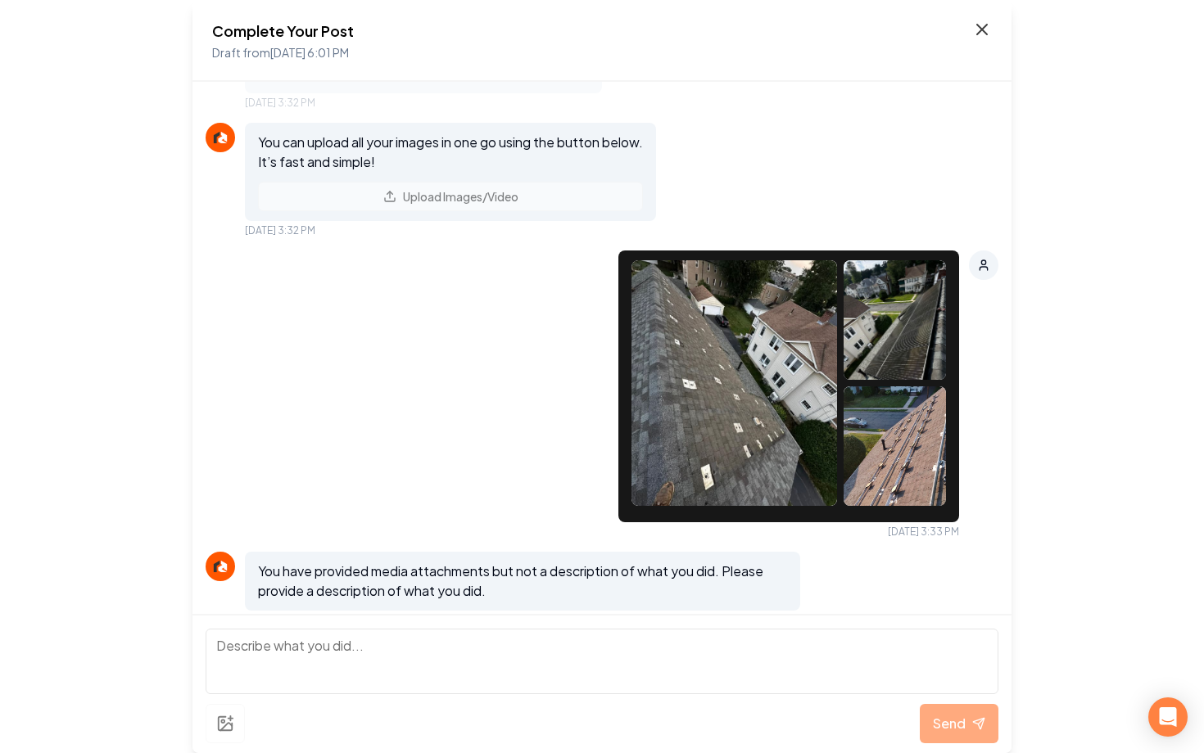
click at [979, 34] on icon at bounding box center [982, 30] width 20 height 20
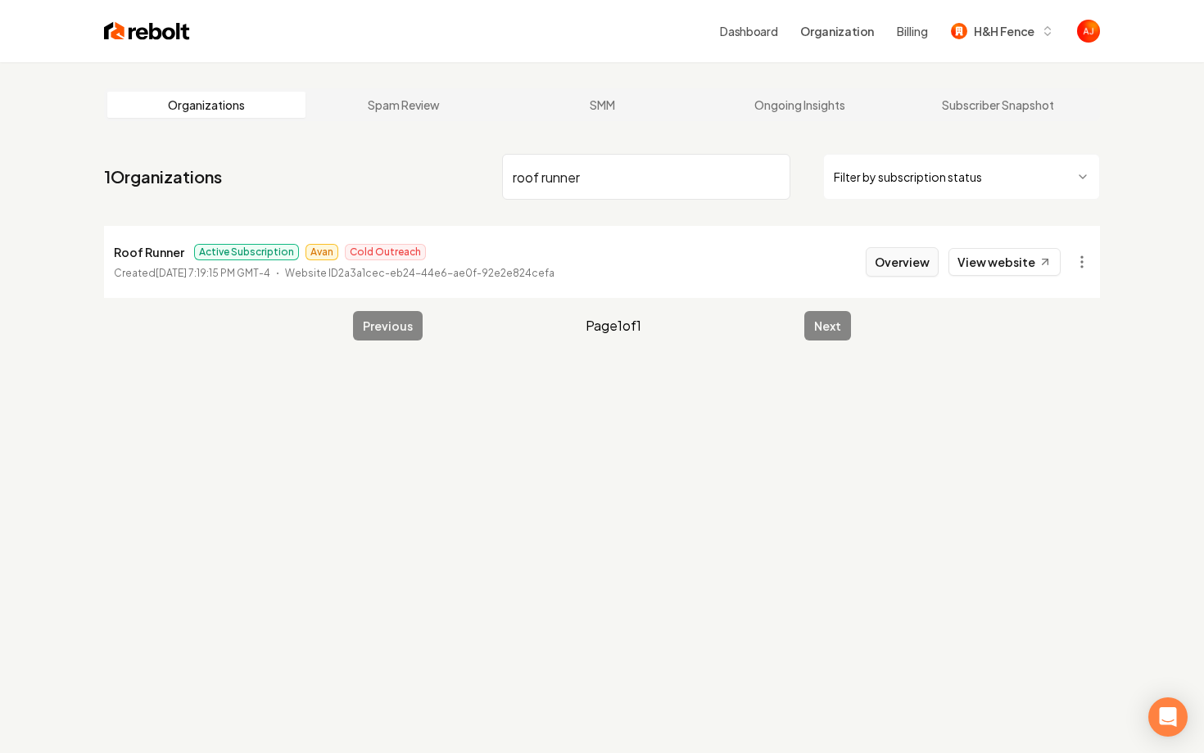
type input "roof runner"
click at [906, 275] on button "Overview" at bounding box center [901, 261] width 73 height 29
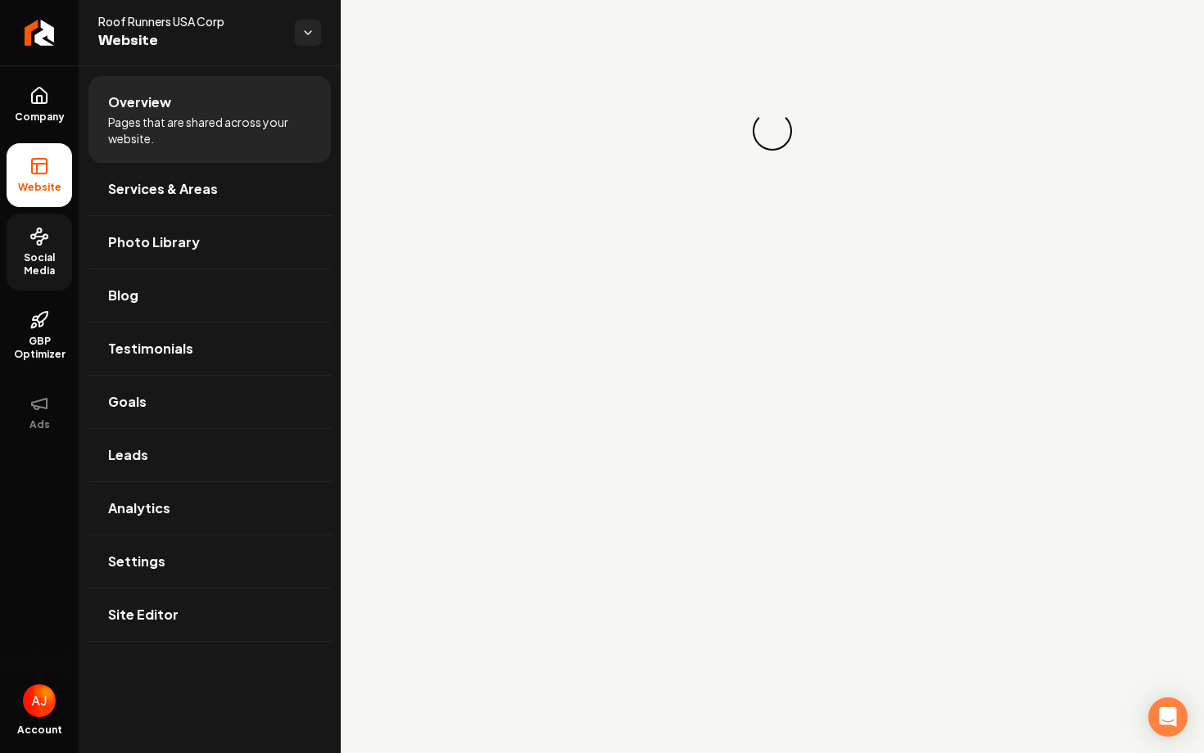
click at [47, 251] on span "Social Media" at bounding box center [40, 264] width 66 height 26
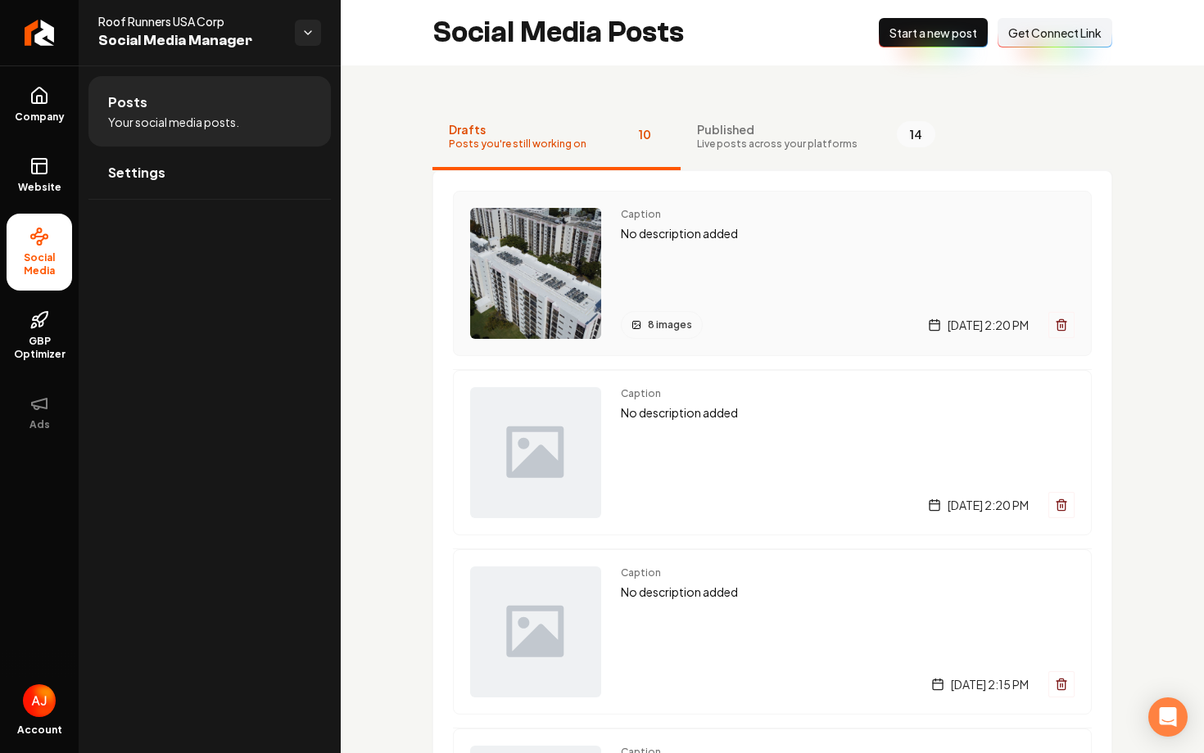
click at [748, 255] on div "Caption No description added 8 images Friday, August 29, 2025 | 2:20 PM" at bounding box center [848, 273] width 454 height 131
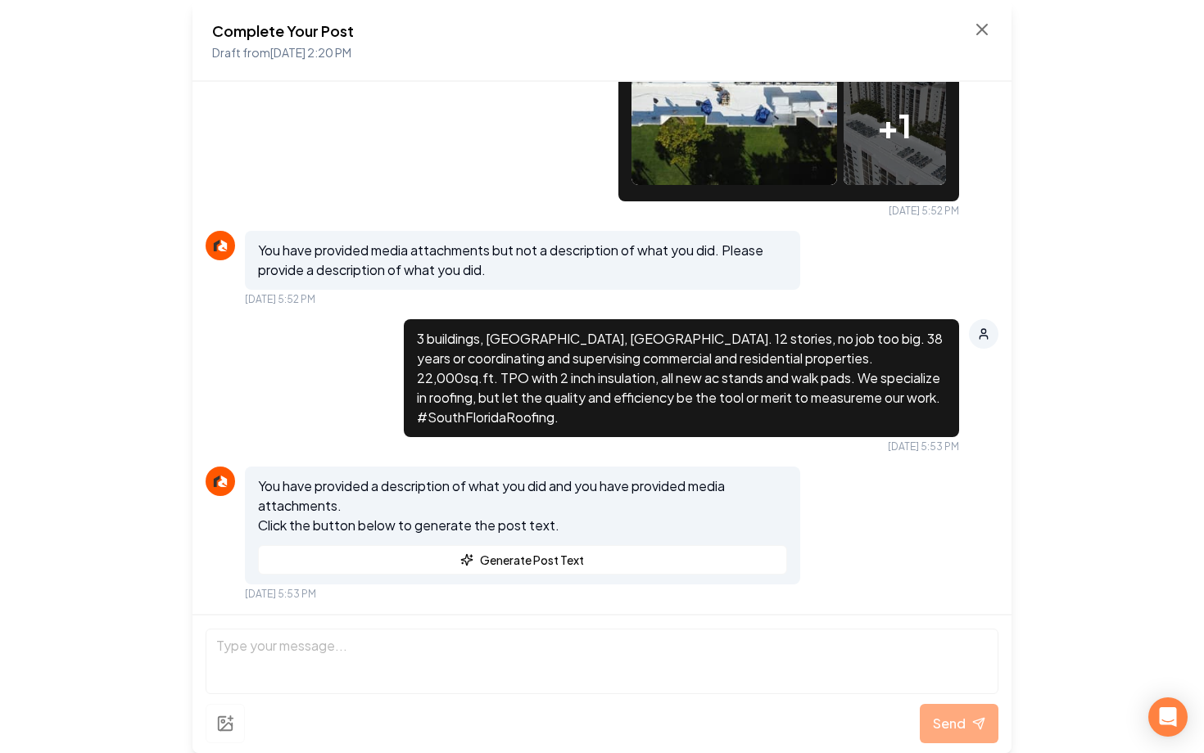
scroll to position [2461, 0]
click at [558, 561] on button "Generate Post Text" at bounding box center [522, 559] width 529 height 29
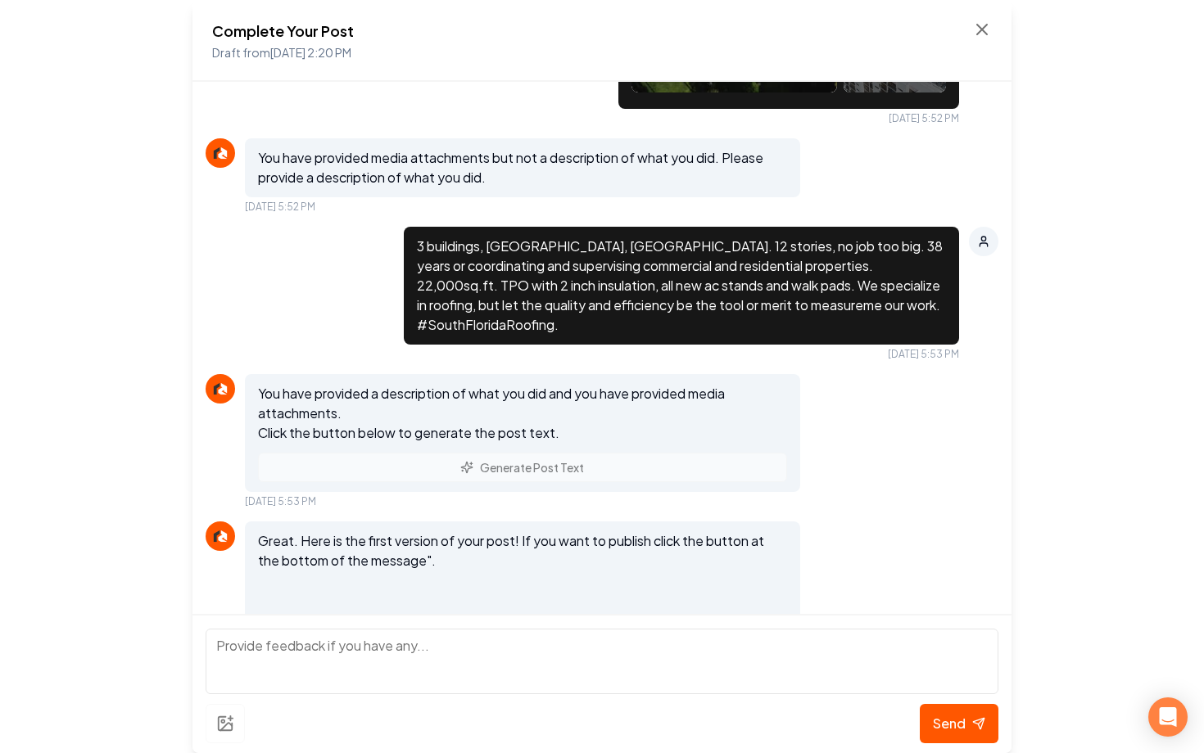
scroll to position [2805, 0]
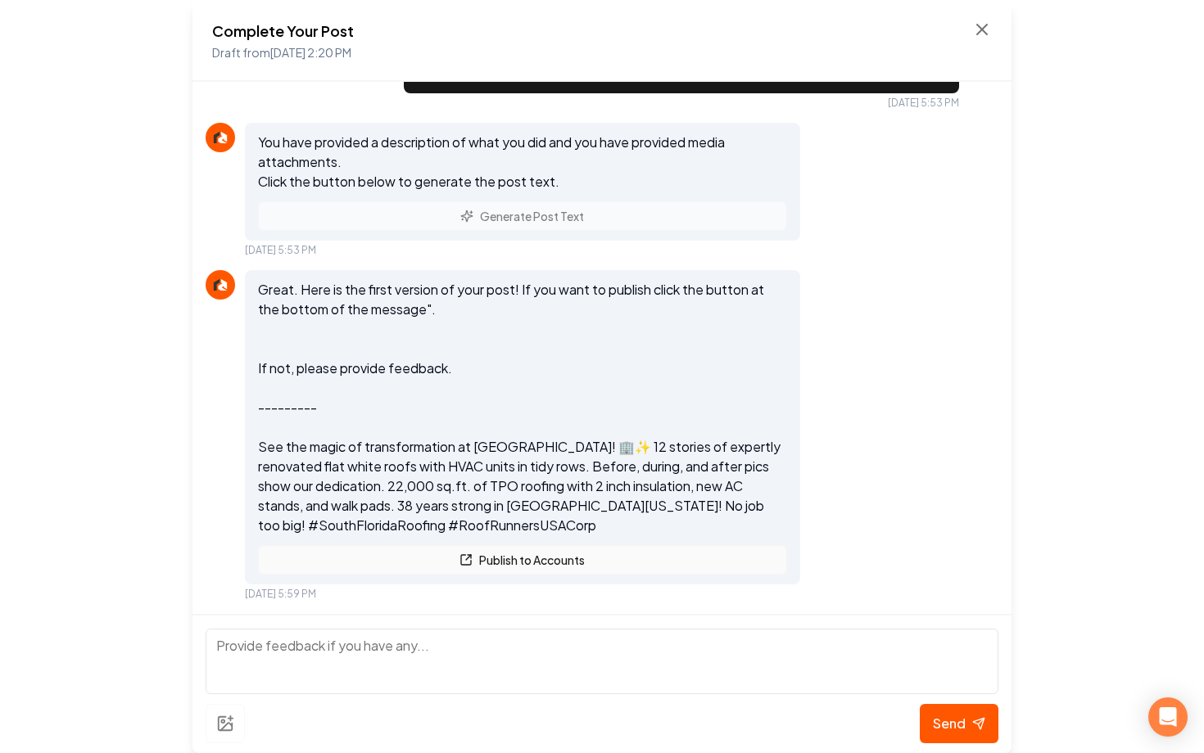
click at [544, 558] on button "Publish to Accounts" at bounding box center [522, 559] width 529 height 29
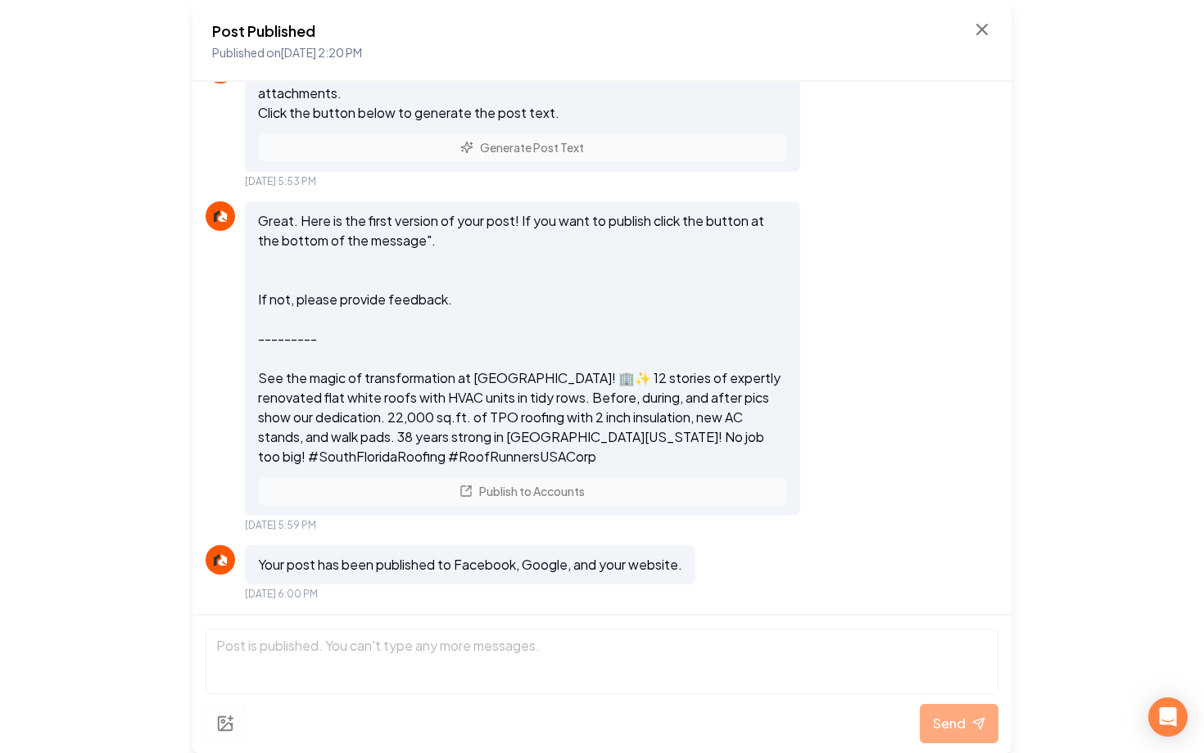
scroll to position [2874, 0]
click at [975, 29] on icon at bounding box center [982, 30] width 20 height 20
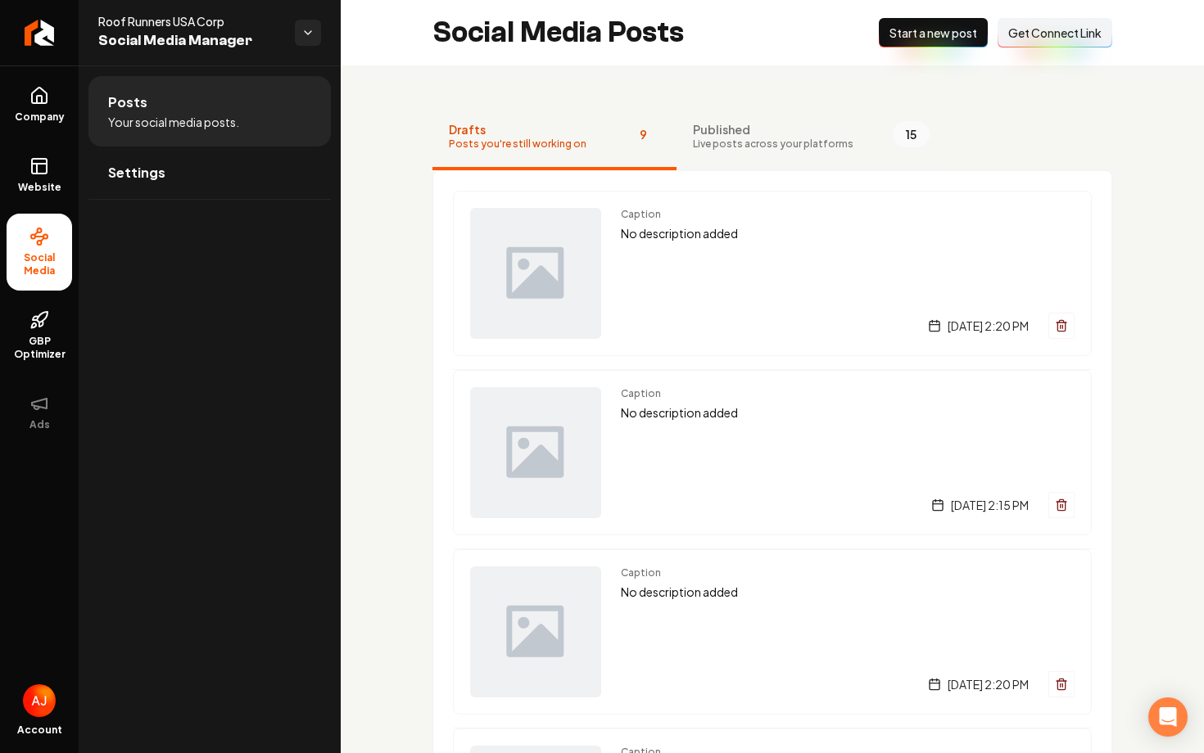
click at [773, 132] on span "Published" at bounding box center [773, 129] width 160 height 16
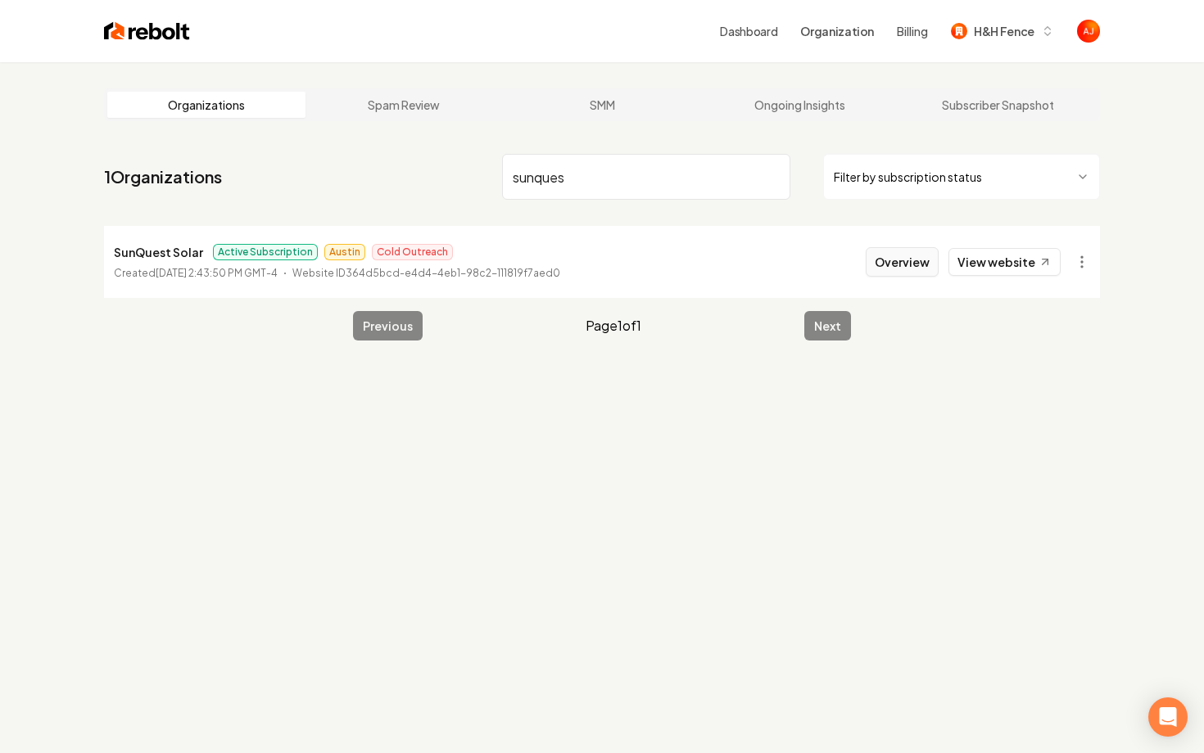
type input "sunques"
click at [898, 275] on button "Overview" at bounding box center [901, 261] width 73 height 29
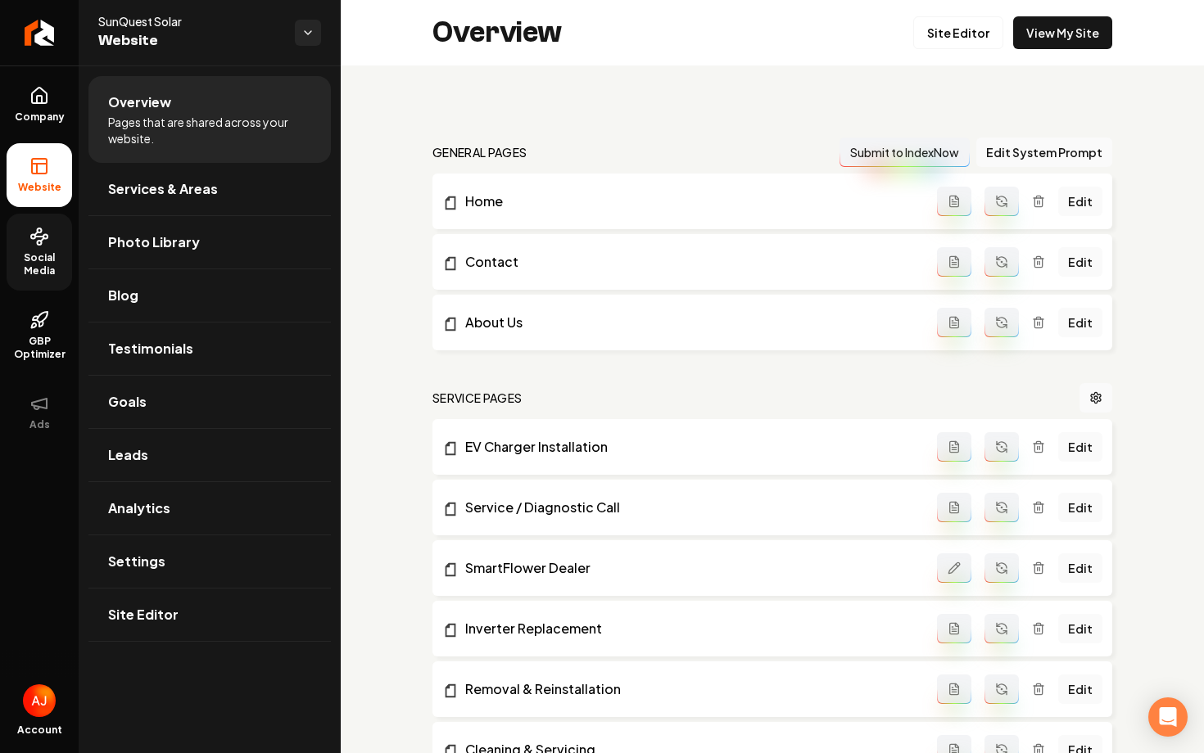
click at [27, 255] on span "Social Media" at bounding box center [40, 264] width 66 height 26
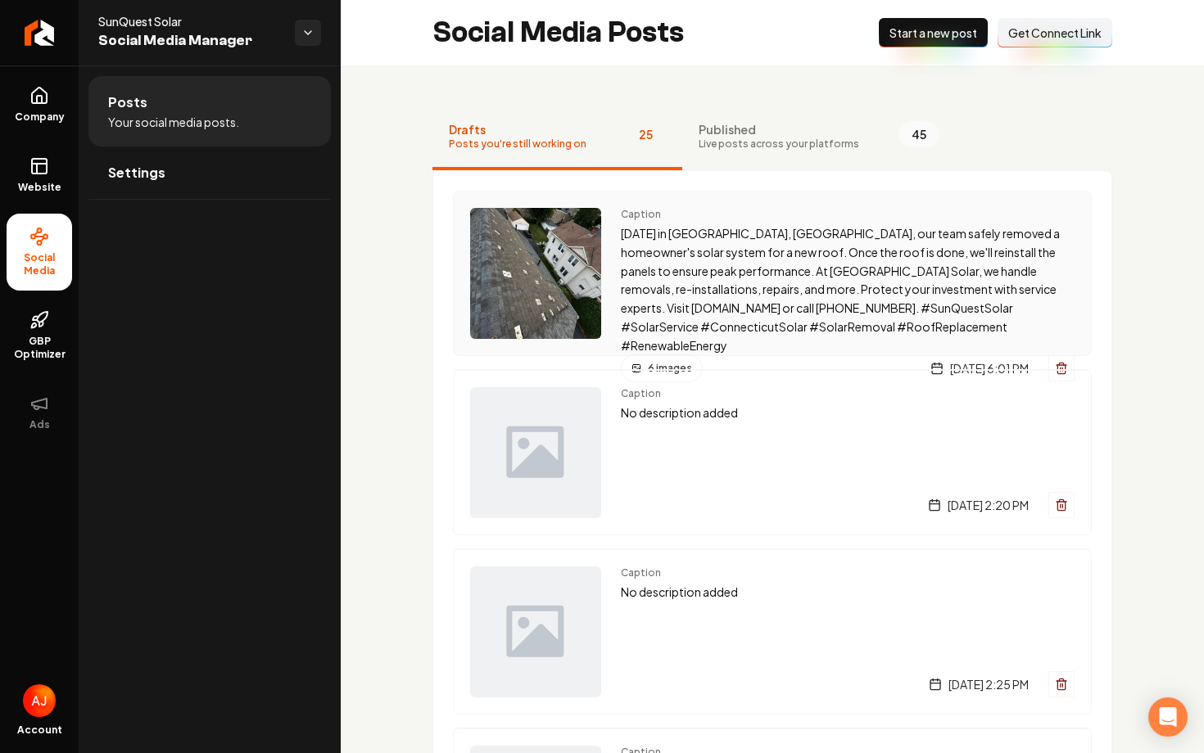
click at [675, 205] on div "Caption Today in New Haven, CT, our team safely removed a homeowner's solar sys…" at bounding box center [772, 273] width 639 height 165
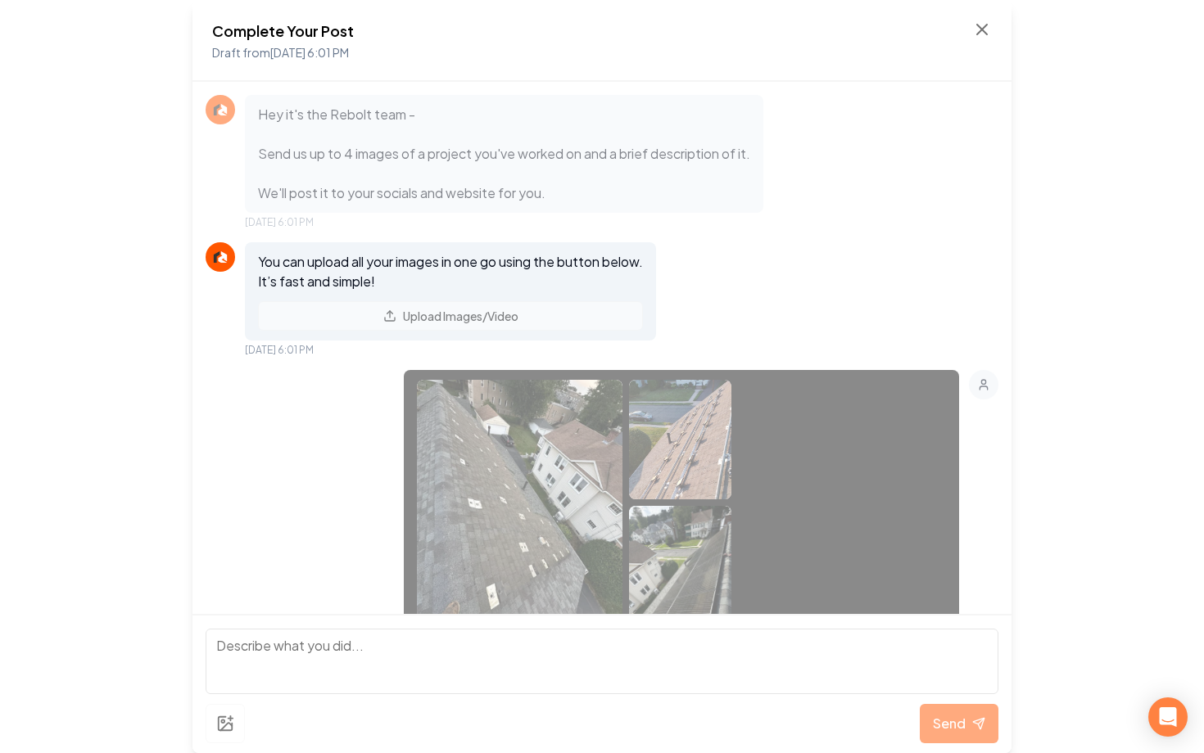
scroll to position [3719, 0]
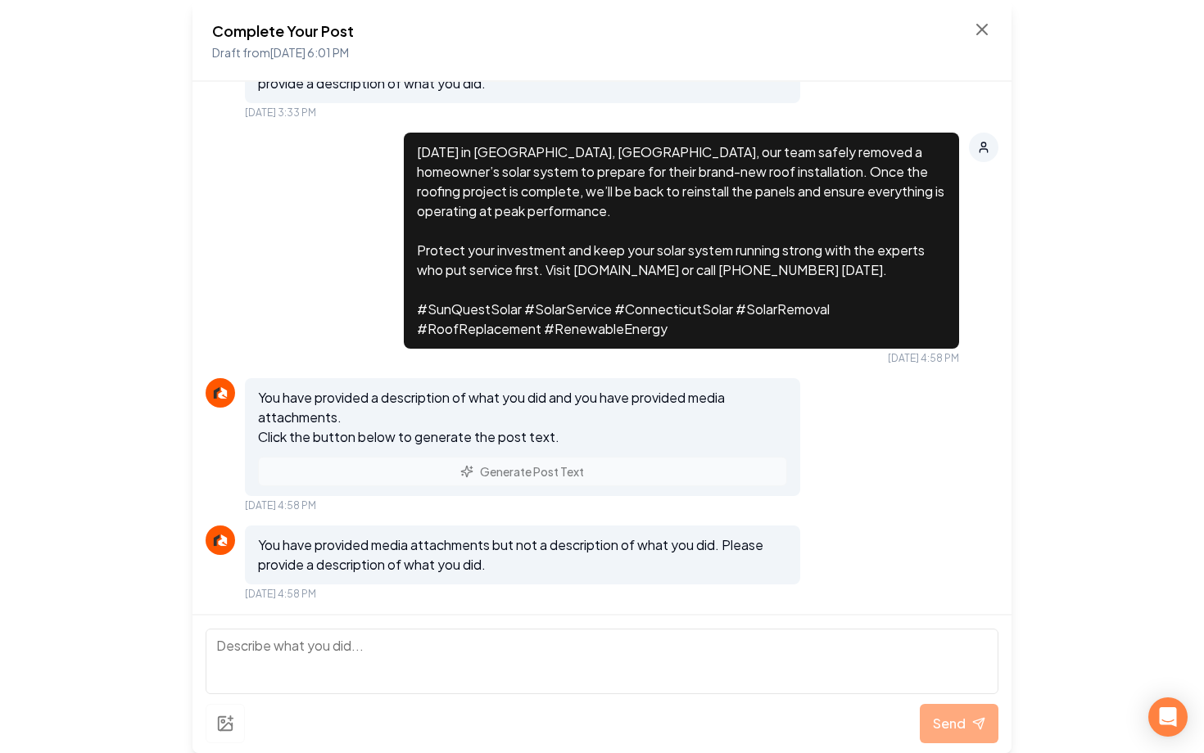
click at [504, 477] on div "You have provided a description of what you did and you have provided media att…" at bounding box center [522, 437] width 555 height 118
click at [602, 463] on div "You have provided a description of what you did and you have provided media att…" at bounding box center [522, 437] width 555 height 118
click at [983, 23] on icon at bounding box center [982, 30] width 20 height 20
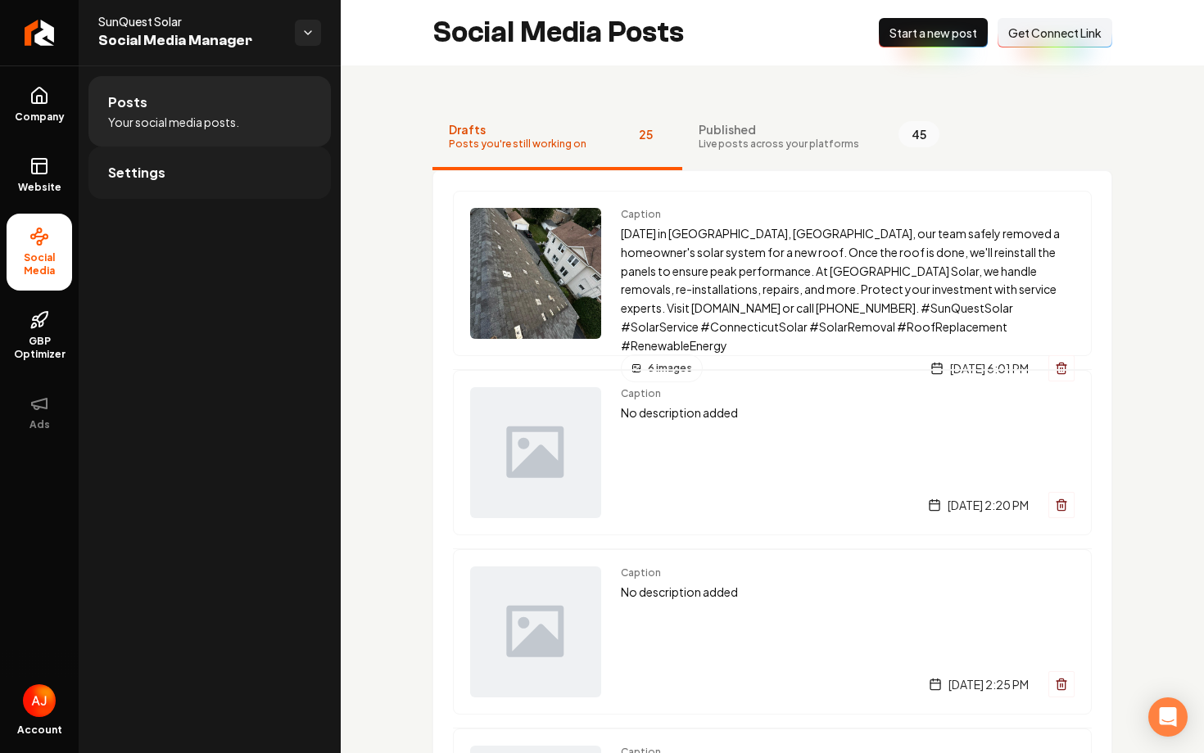
click at [143, 186] on link "Settings" at bounding box center [209, 173] width 242 height 52
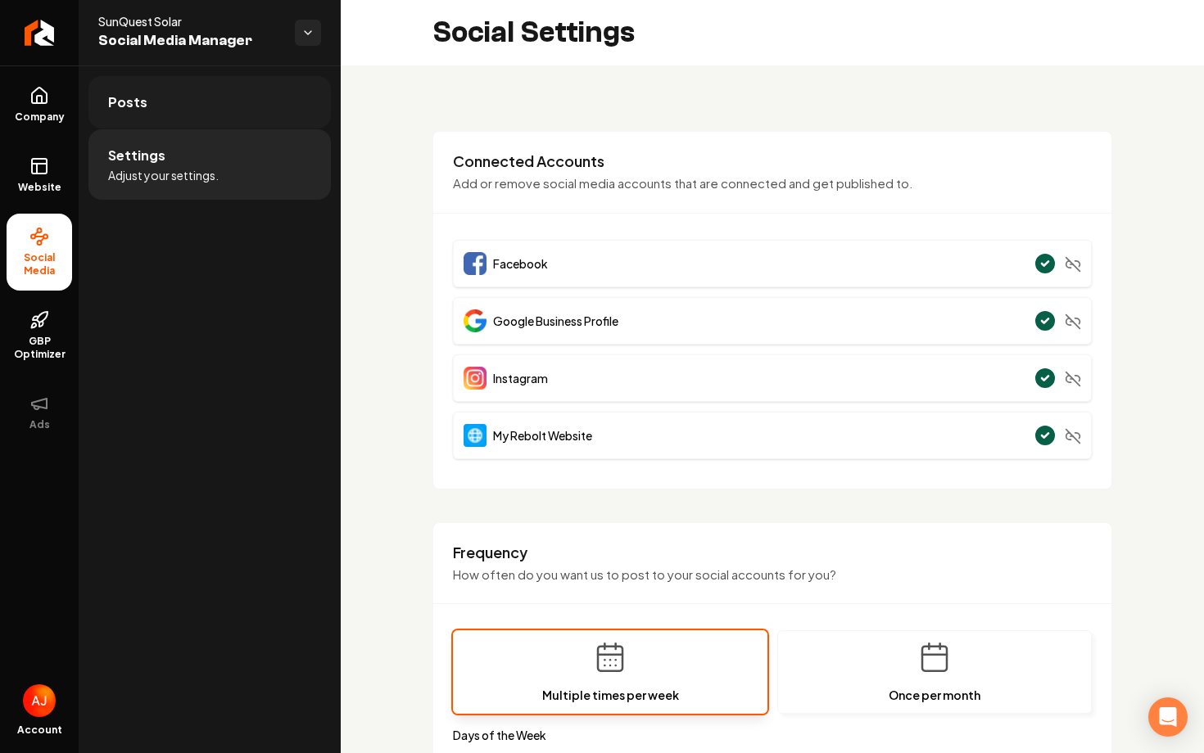
click at [163, 115] on link "Posts" at bounding box center [209, 102] width 242 height 52
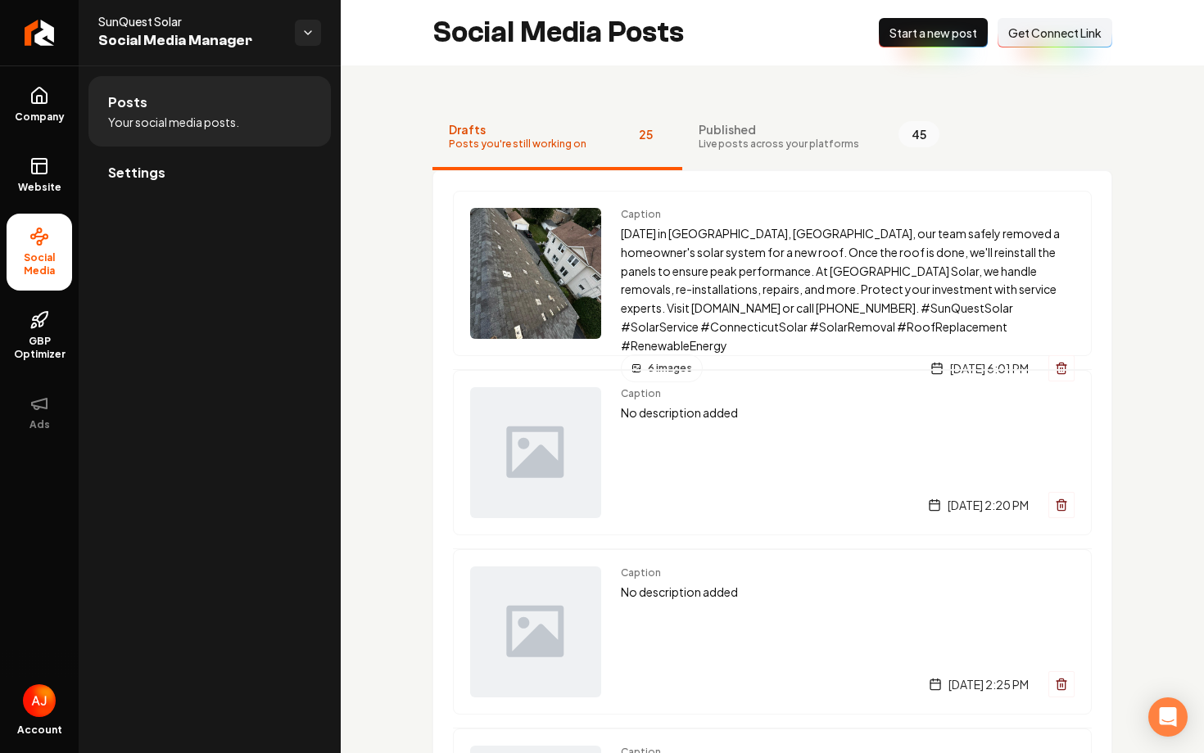
click at [725, 296] on p "Today in New Haven, CT, our team safely removed a homeowner's solar system for …" at bounding box center [848, 289] width 454 height 130
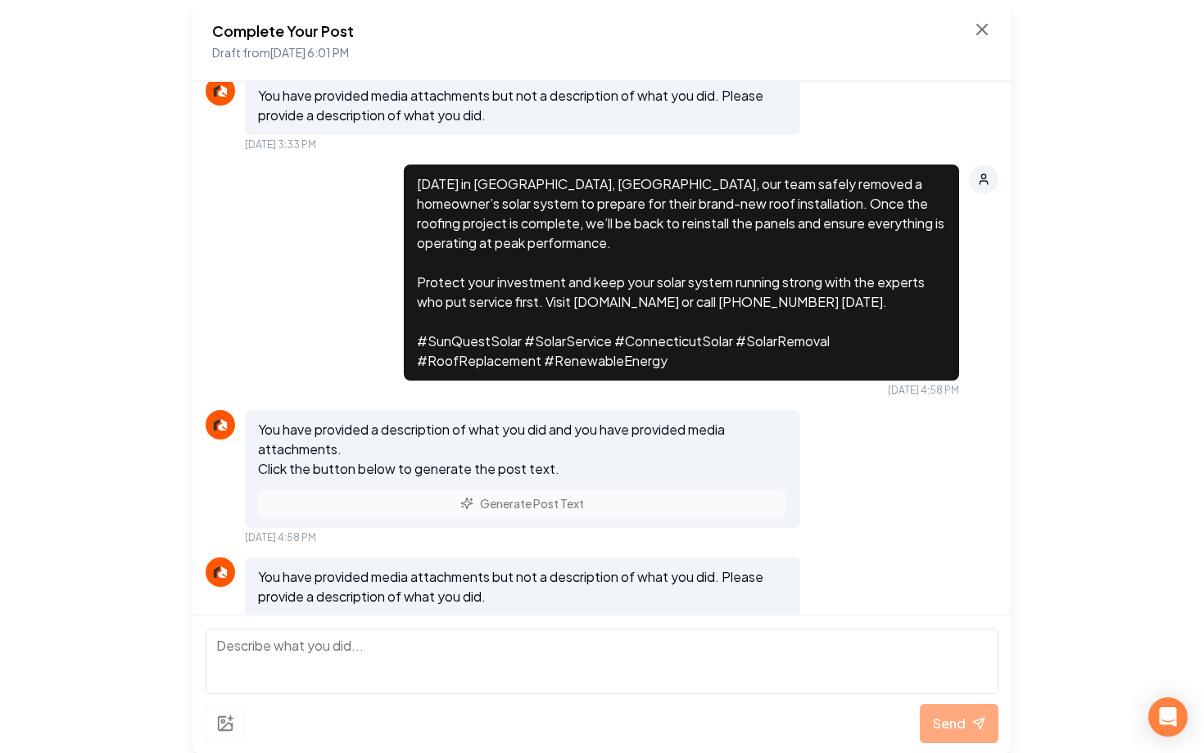
scroll to position [3719, 0]
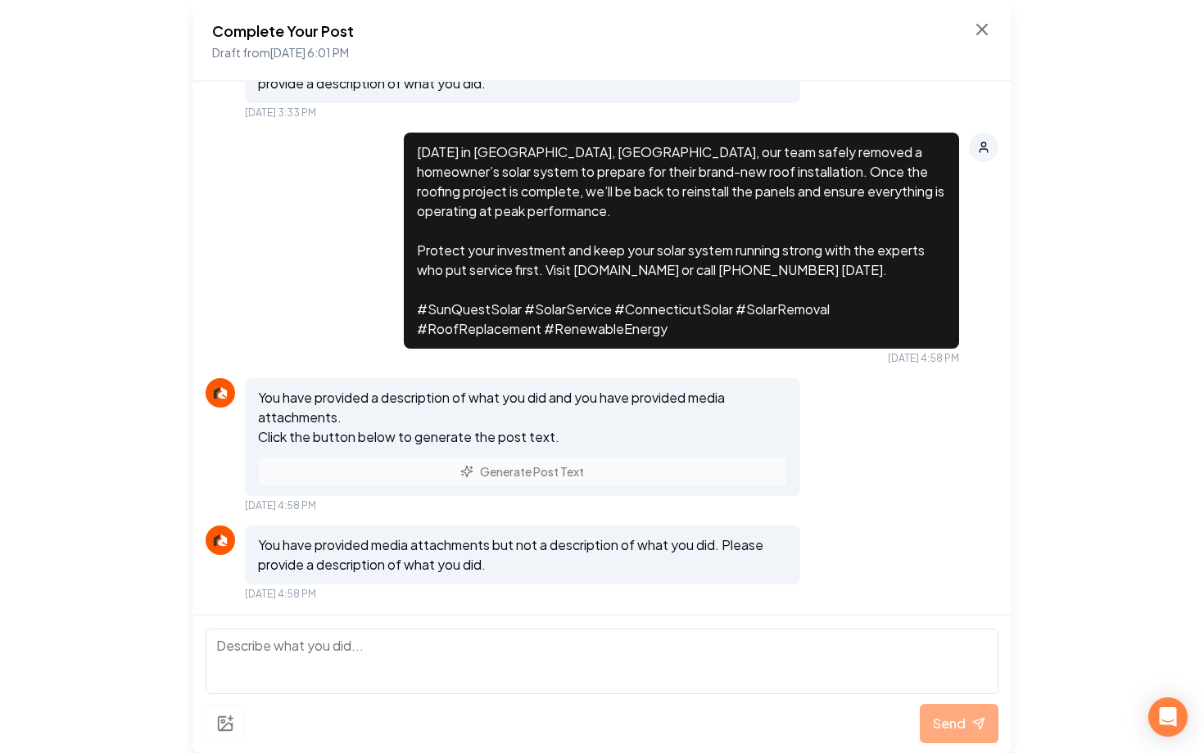
click at [401, 677] on textarea at bounding box center [602, 662] width 793 height 66
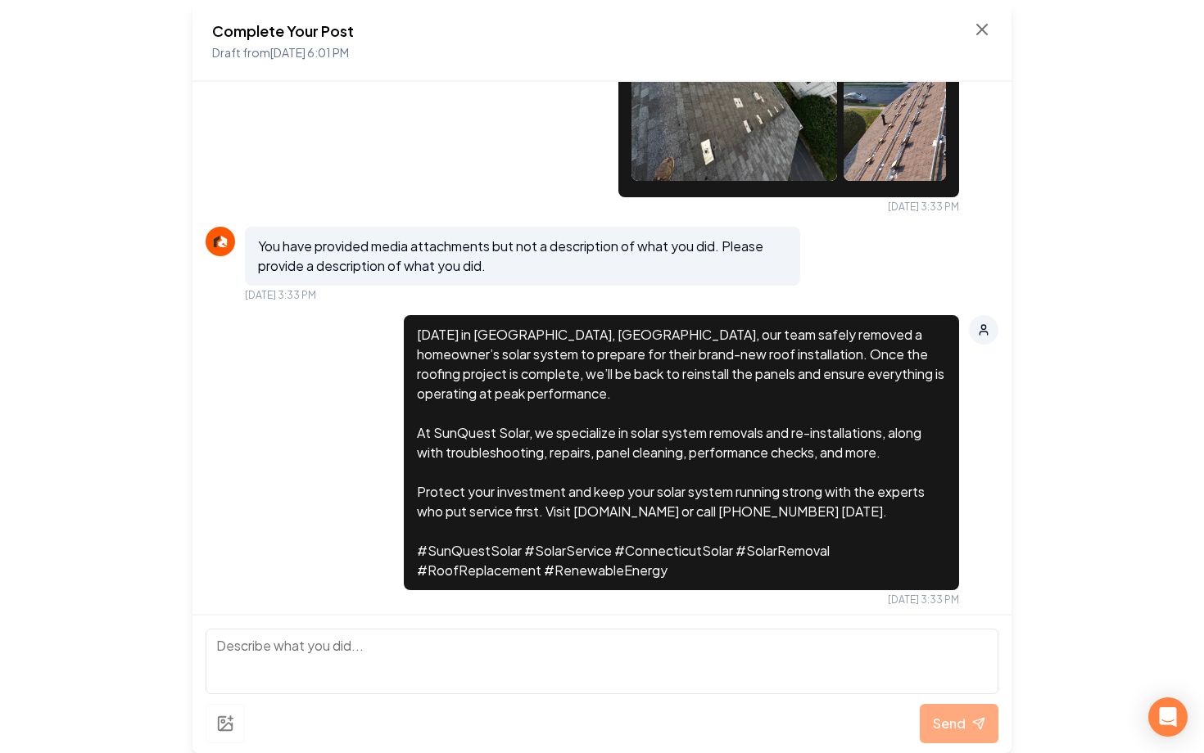
scroll to position [2802, 0]
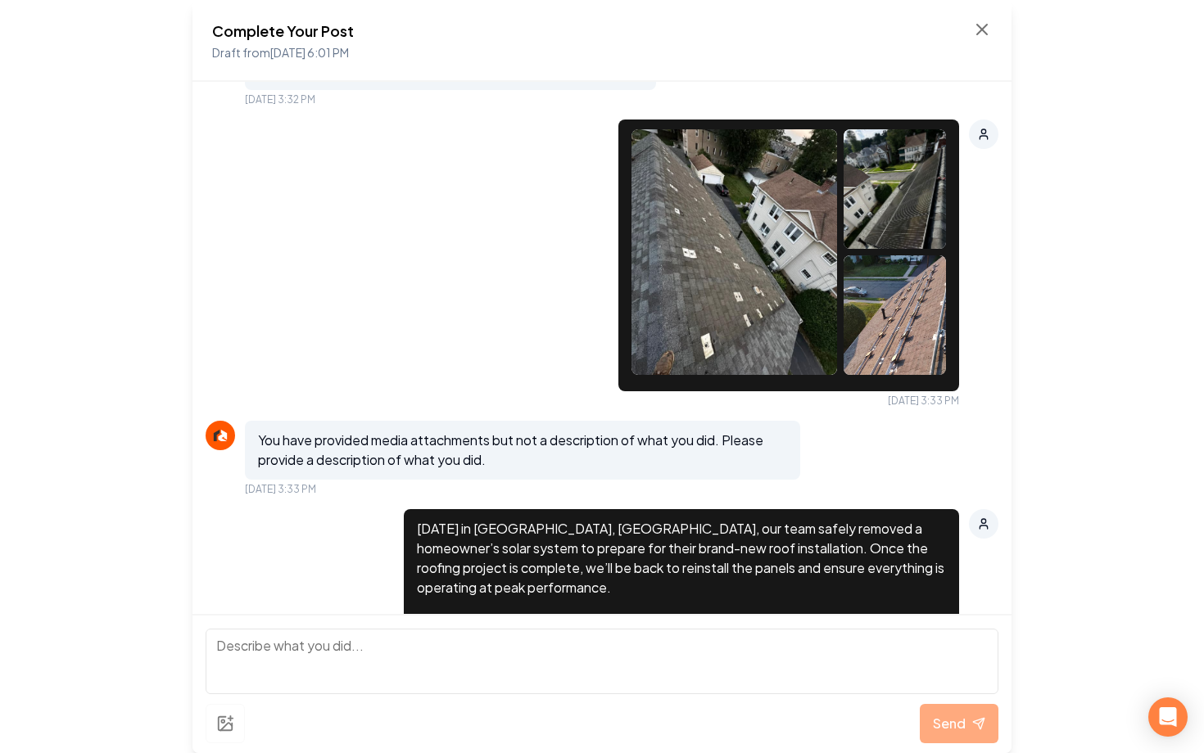
click at [706, 214] on img at bounding box center [734, 252] width 206 height 246
click at [975, 38] on icon at bounding box center [982, 30] width 20 height 20
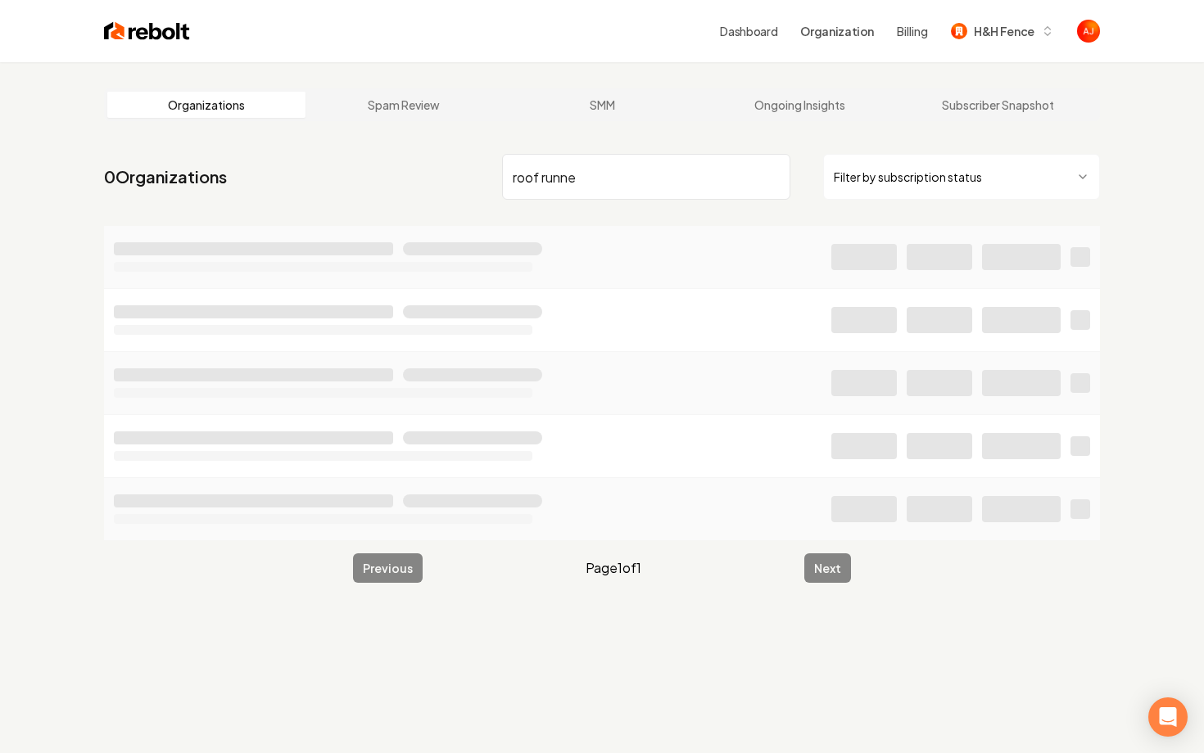
type input "roof runner"
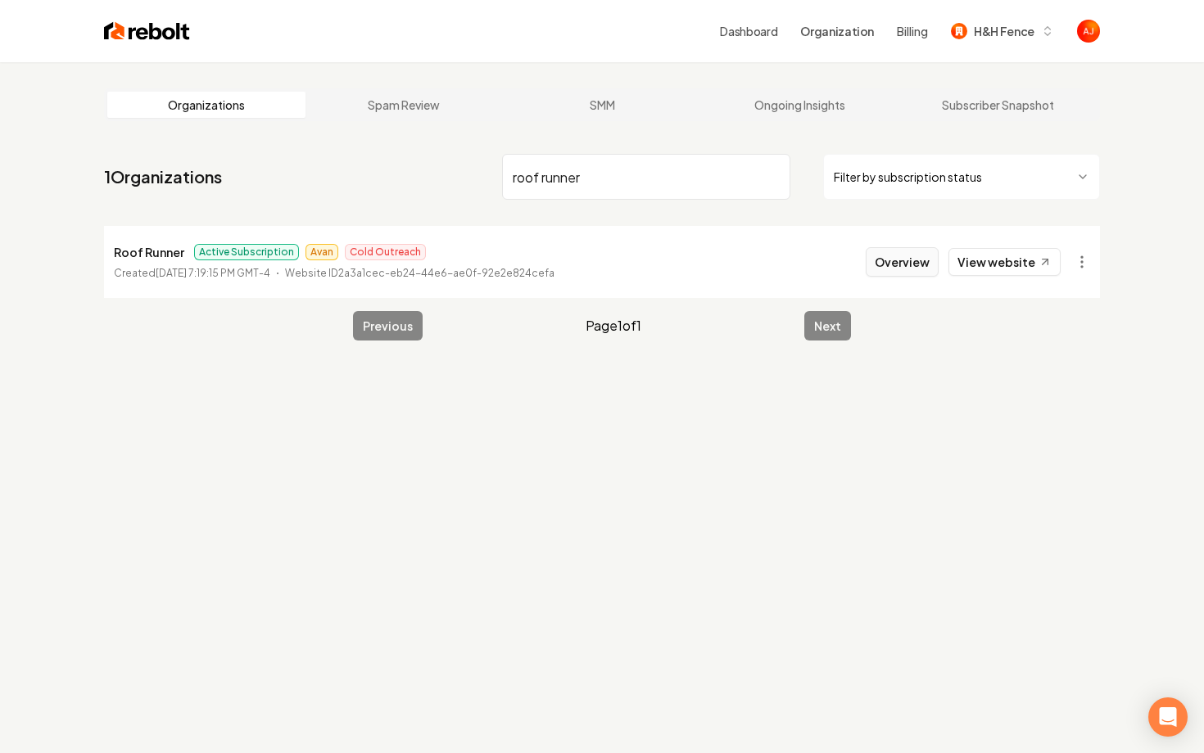
click at [915, 263] on button "Overview" at bounding box center [901, 261] width 73 height 29
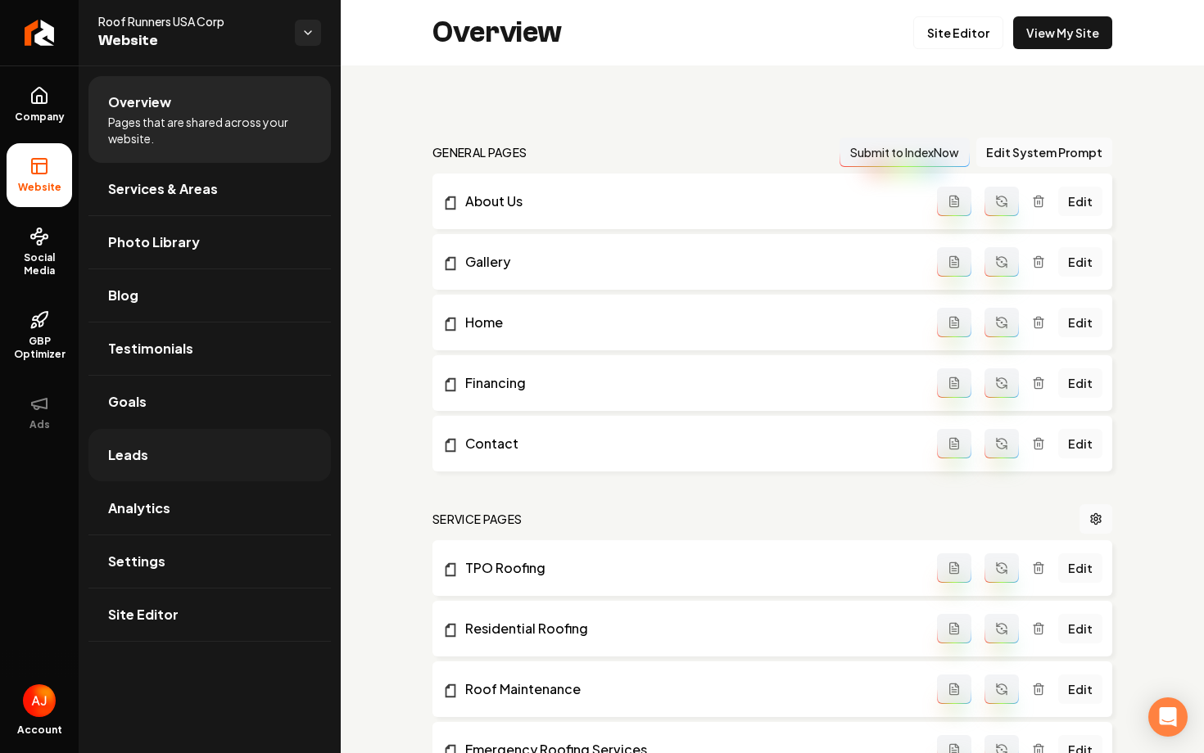
click at [245, 441] on link "Leads" at bounding box center [209, 455] width 242 height 52
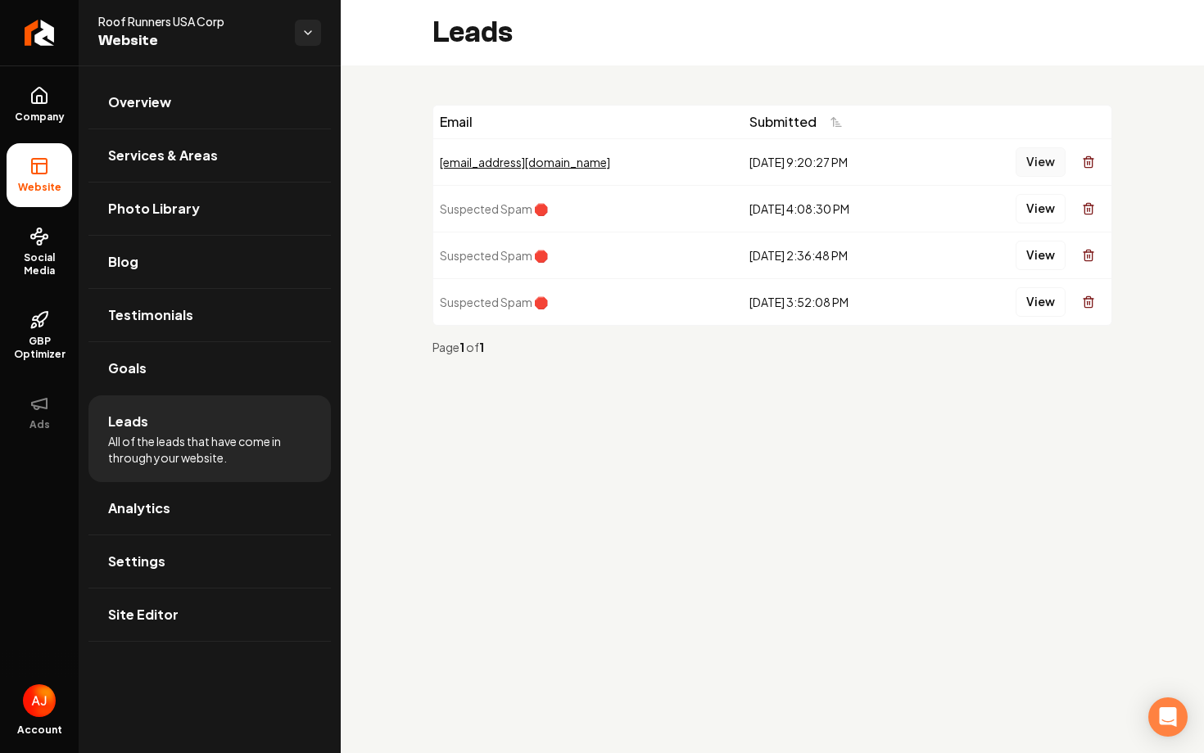
click at [1019, 155] on button "View" at bounding box center [1040, 161] width 50 height 29
click at [183, 498] on link "Analytics" at bounding box center [209, 508] width 242 height 52
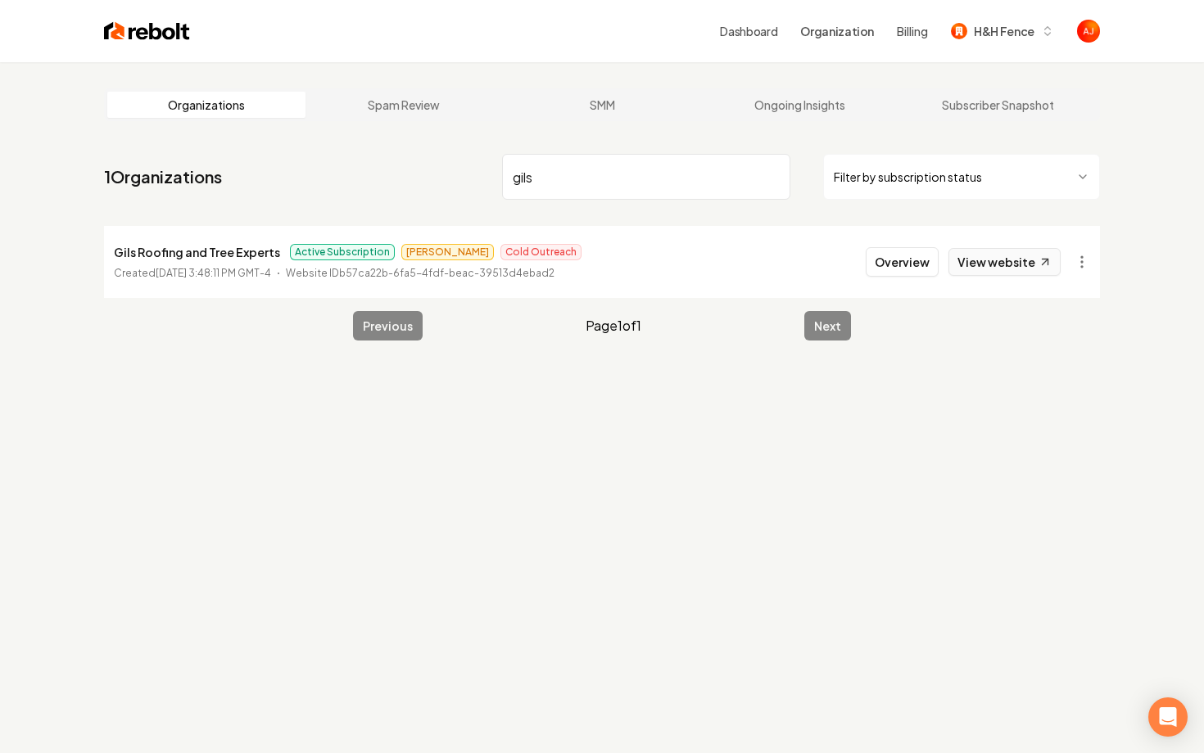
click at [1020, 260] on link "View website" at bounding box center [1004, 262] width 112 height 28
drag, startPoint x: 584, startPoint y: 185, endPoint x: 417, endPoint y: 174, distance: 167.4
click at [417, 174] on nav "1 Organizations gils Filter by subscription status" at bounding box center [602, 183] width 996 height 72
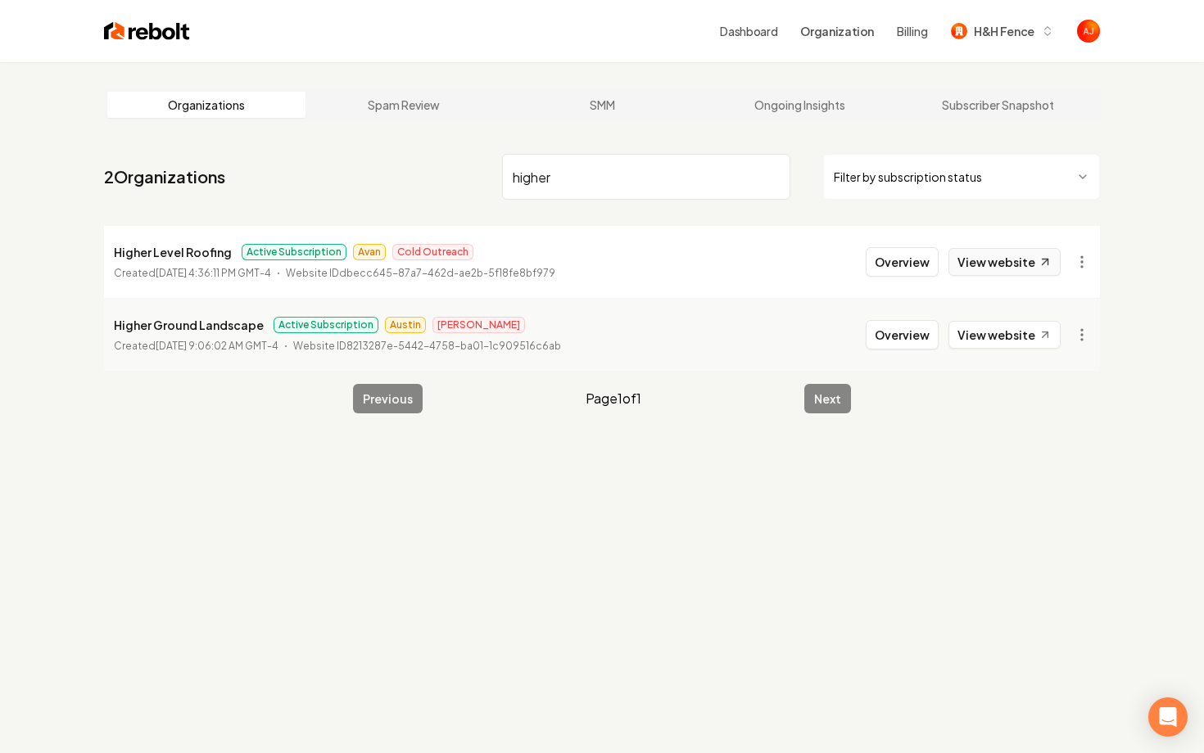
type input "higher"
click at [996, 264] on link "View website" at bounding box center [1004, 262] width 112 height 28
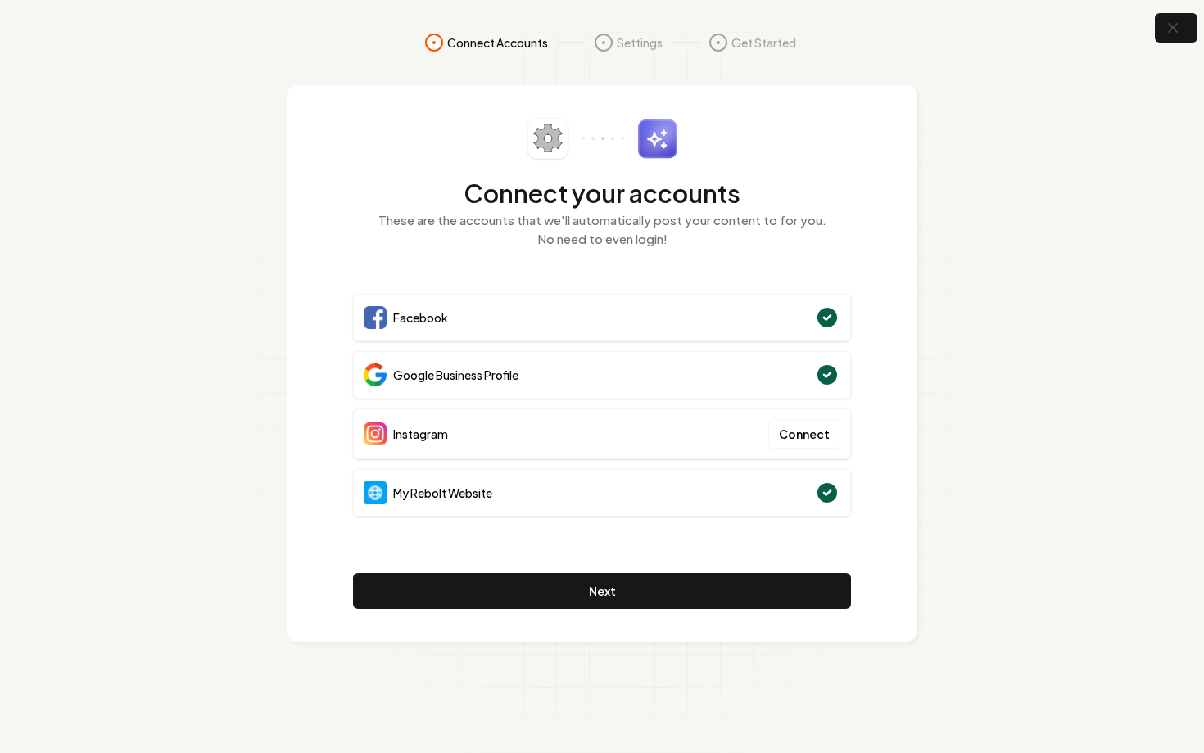
click at [519, 264] on div "Connect your accounts These are the accounts that we'll automatically post your…" at bounding box center [602, 193] width 498 height 150
click at [1162, 43] on section "Connect Accounts Settings Get Started Connect your accounts These are the accou…" at bounding box center [602, 376] width 1204 height 753
click at [1173, 29] on icon "button" at bounding box center [1172, 28] width 11 height 11
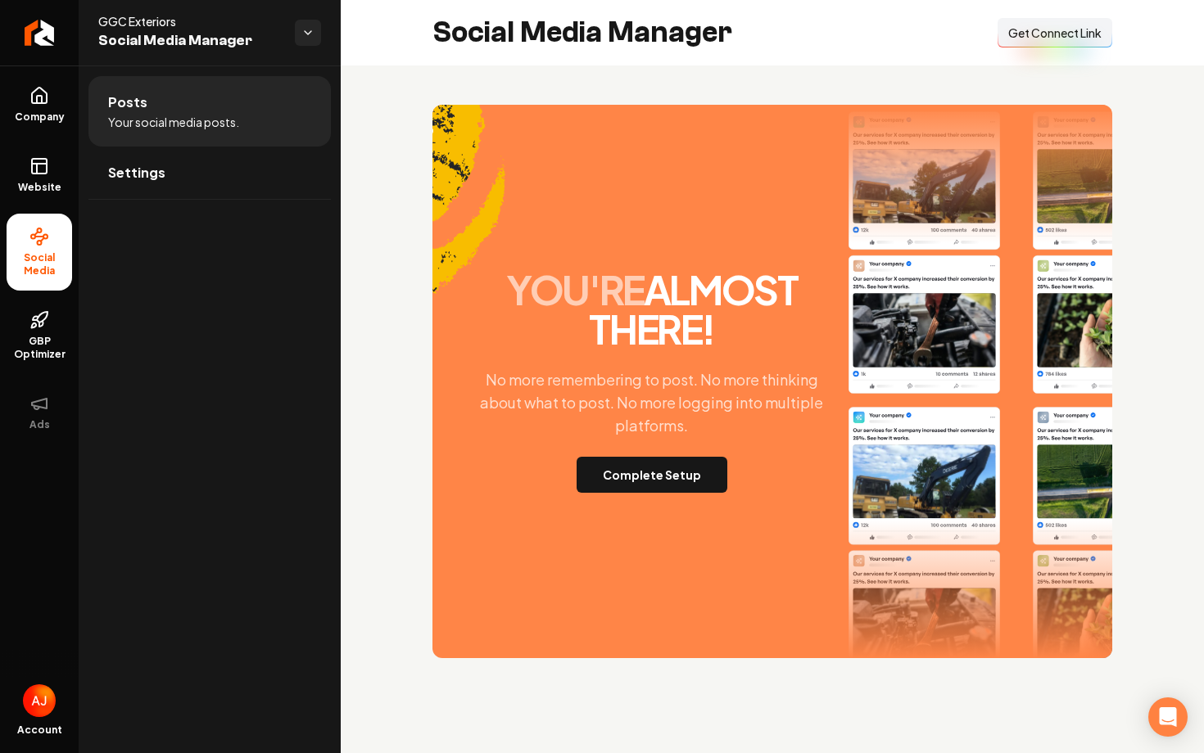
click at [1073, 29] on span "Get Connect Link" at bounding box center [1054, 33] width 93 height 16
click at [644, 474] on button "Complete Setup" at bounding box center [651, 475] width 151 height 36
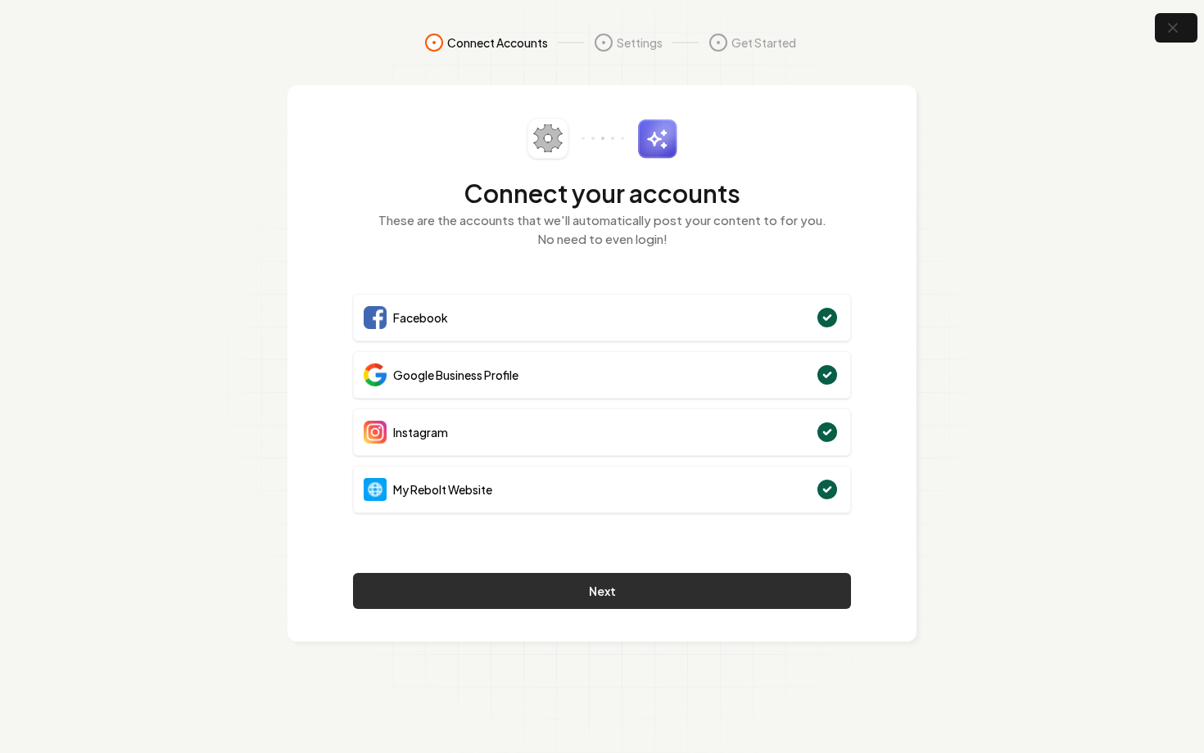
click at [692, 597] on button "Next" at bounding box center [602, 591] width 498 height 36
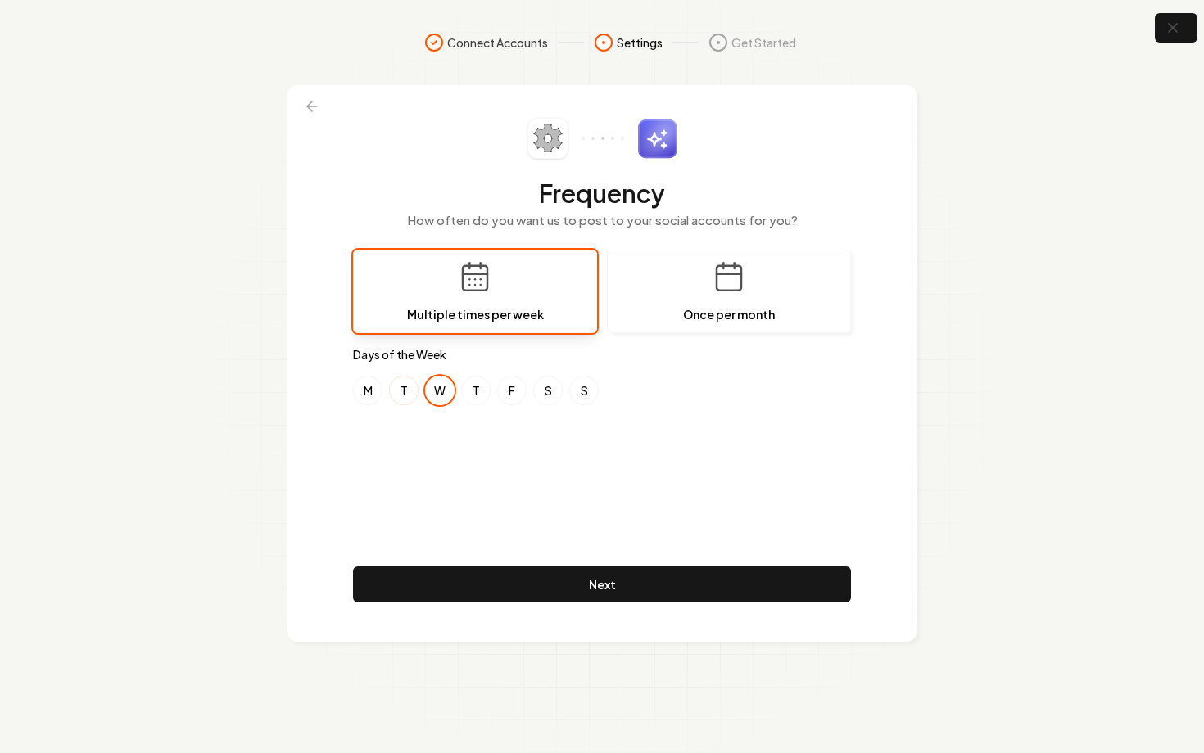
click at [400, 395] on button "T" at bounding box center [403, 390] width 29 height 29
click at [431, 398] on button "W" at bounding box center [439, 390] width 29 height 29
click at [483, 391] on button "T" at bounding box center [475, 390] width 29 height 29
click at [545, 387] on button "S" at bounding box center [547, 390] width 29 height 29
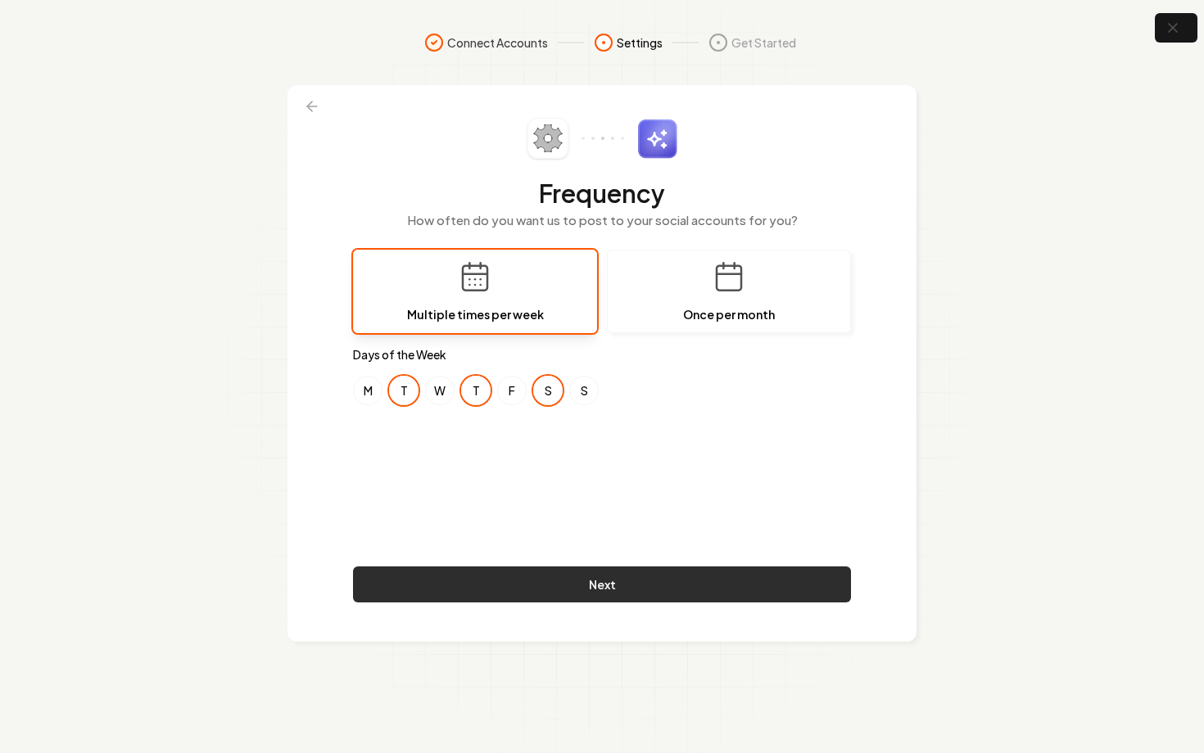
click at [649, 599] on button "Next" at bounding box center [602, 585] width 498 height 36
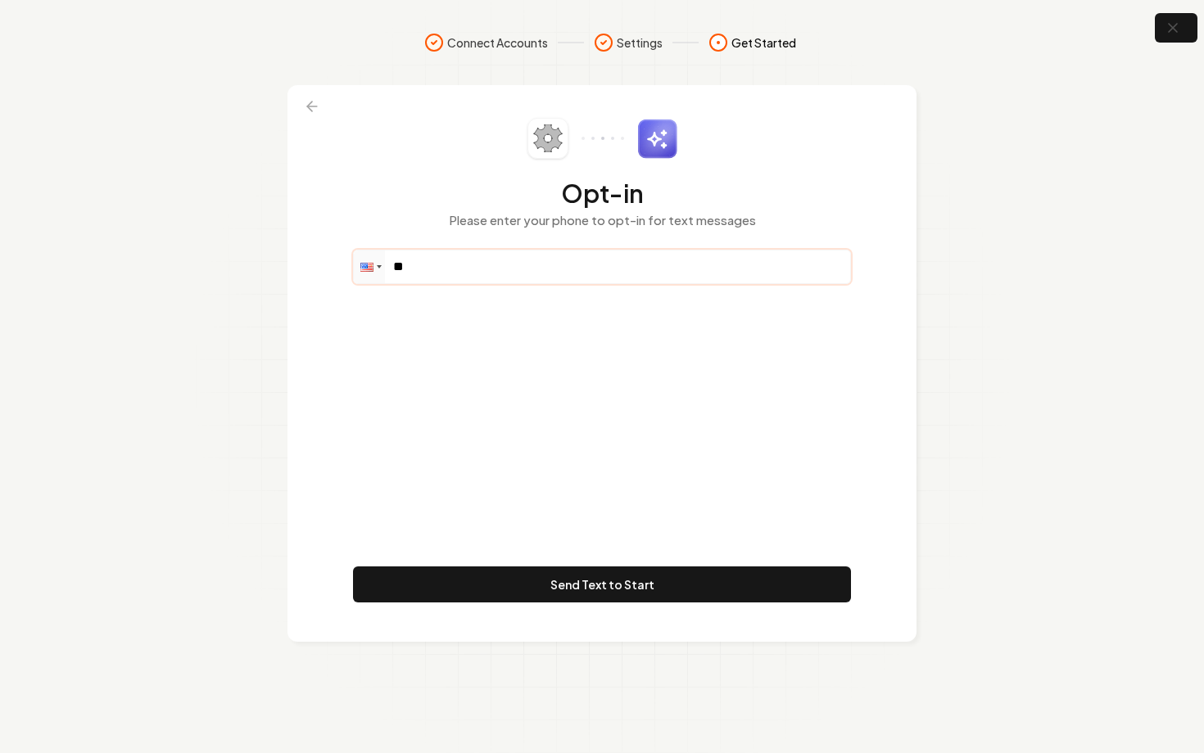
click at [471, 251] on input "**" at bounding box center [602, 267] width 496 height 33
paste input "**********"
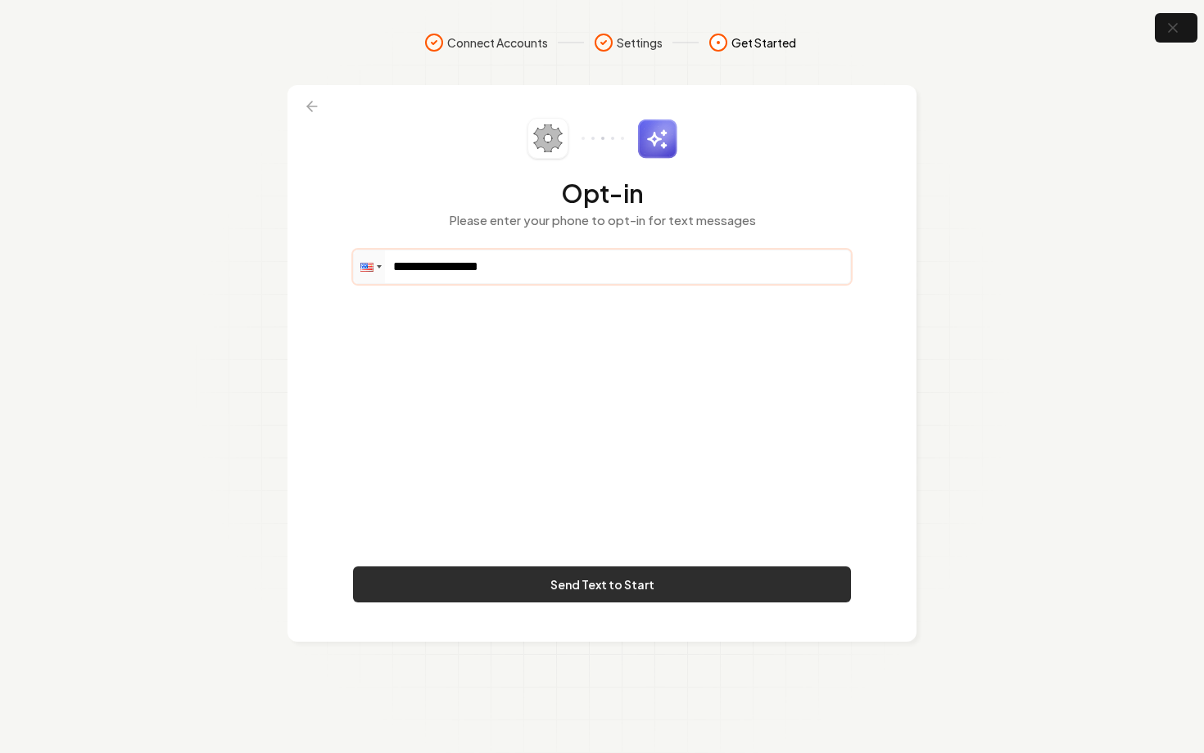
type input "**********"
click at [536, 576] on button "Send Text to Start" at bounding box center [602, 585] width 498 height 36
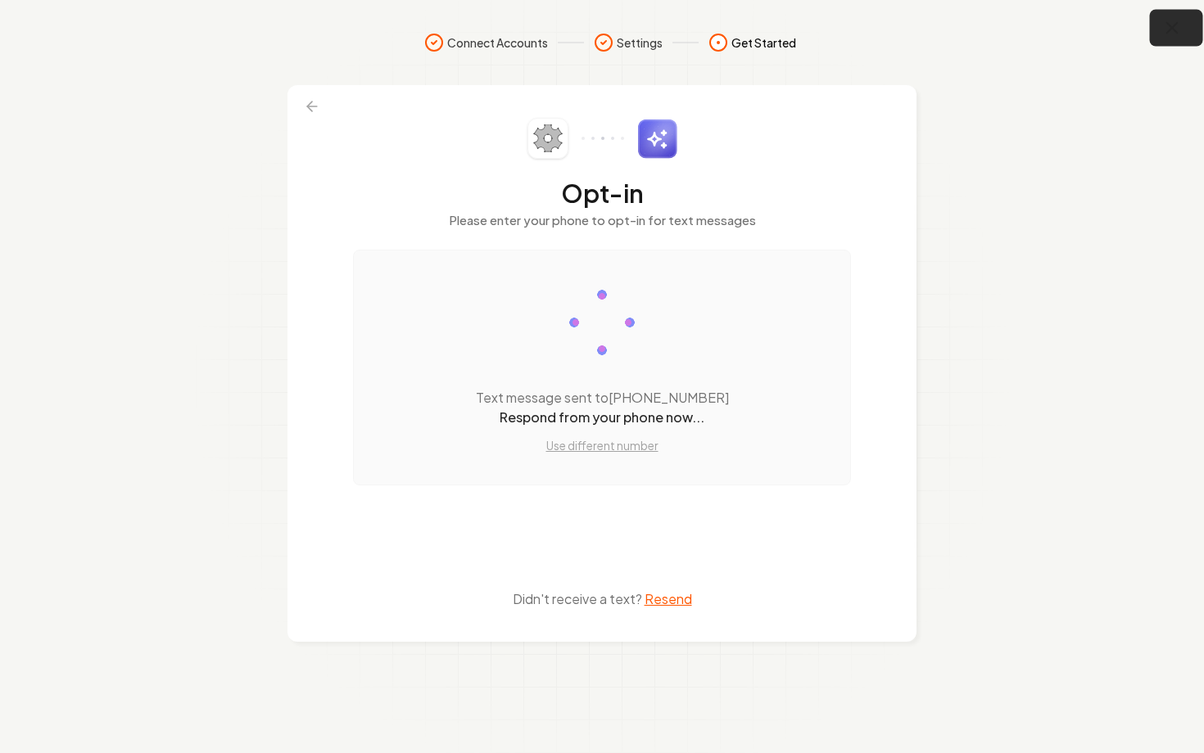
click at [1167, 28] on icon "button" at bounding box center [1172, 28] width 20 height 20
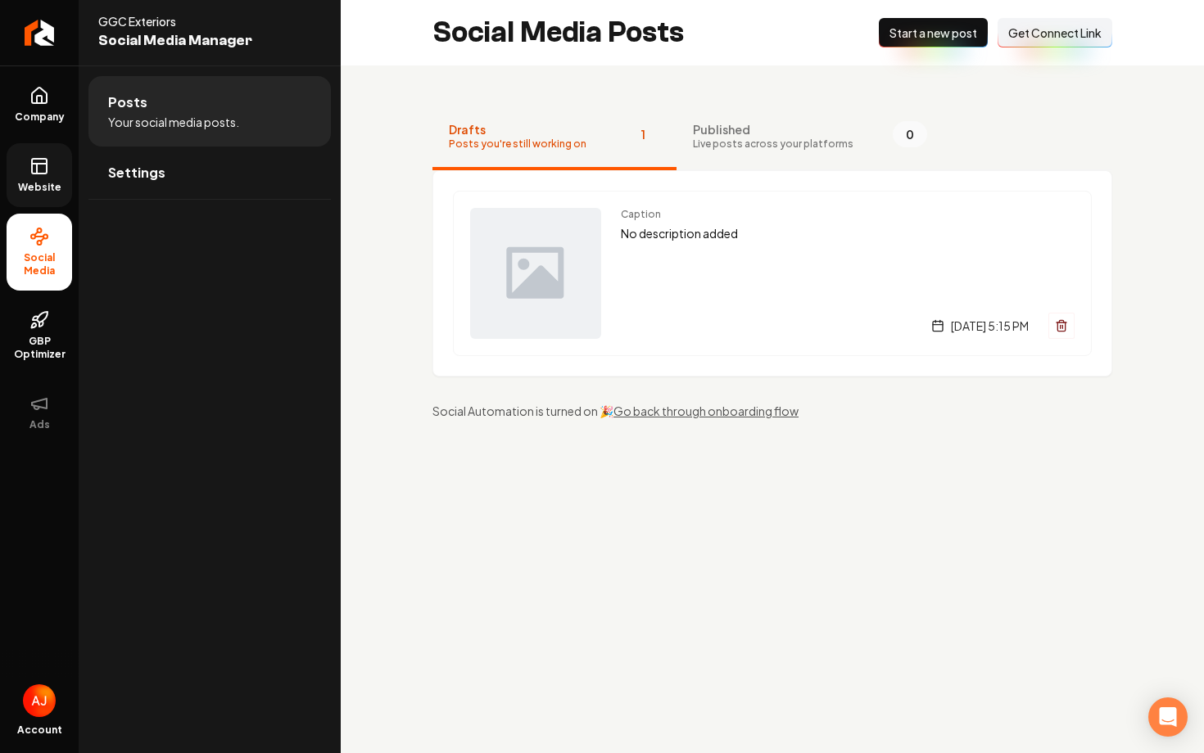
click at [37, 170] on icon at bounding box center [37, 169] width 0 height 10
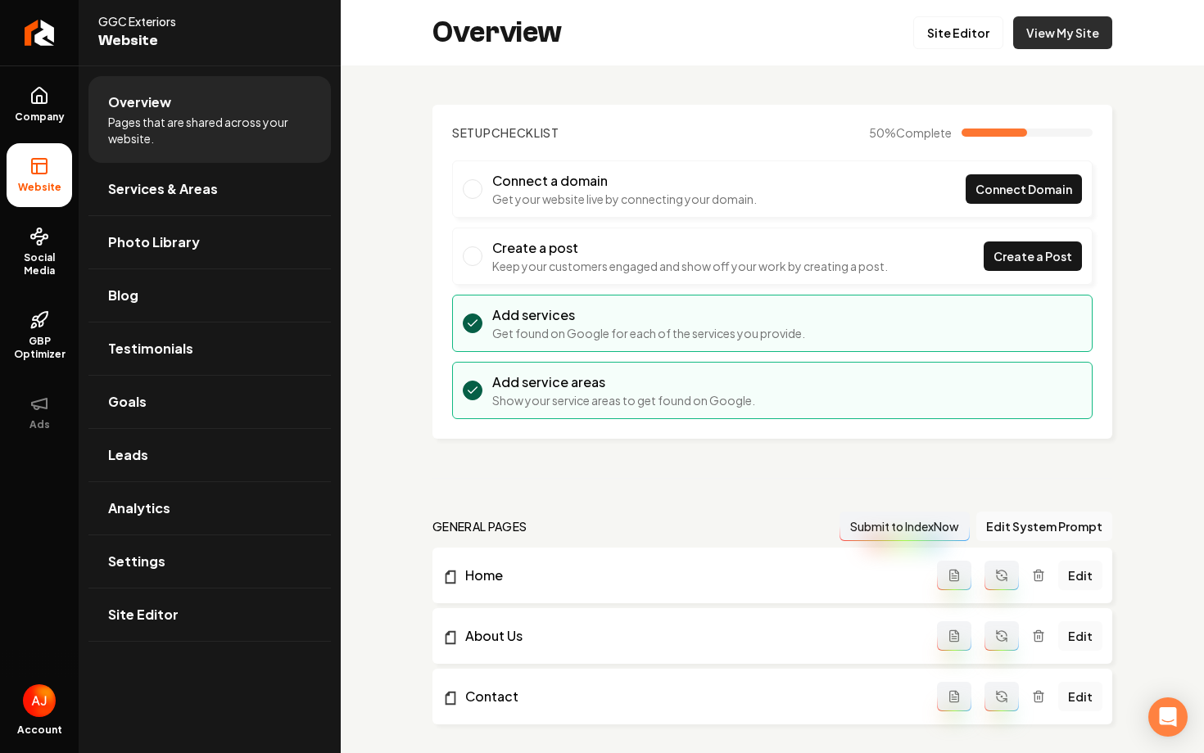
click at [1031, 44] on link "View My Site" at bounding box center [1062, 32] width 99 height 33
